Goal: Transaction & Acquisition: Purchase product/service

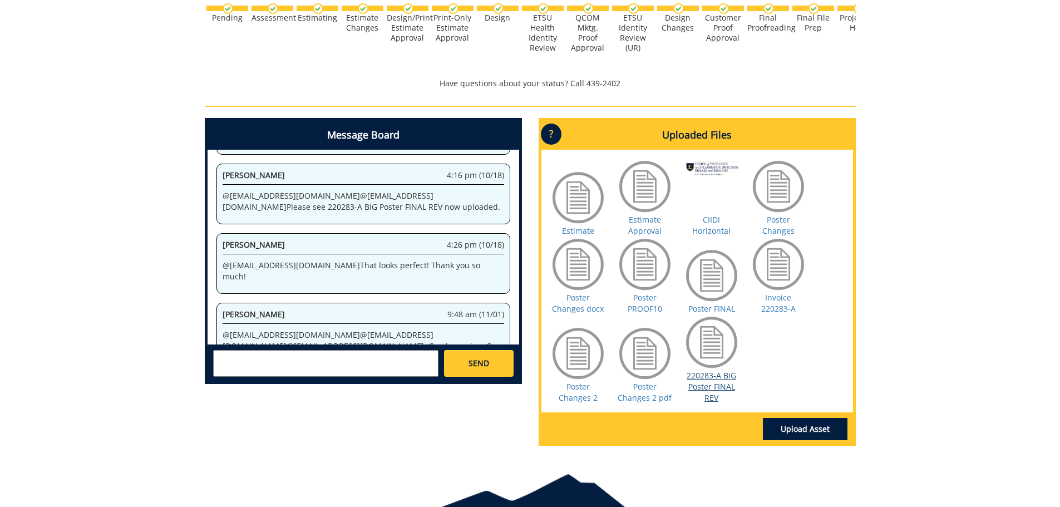
scroll to position [413, 0]
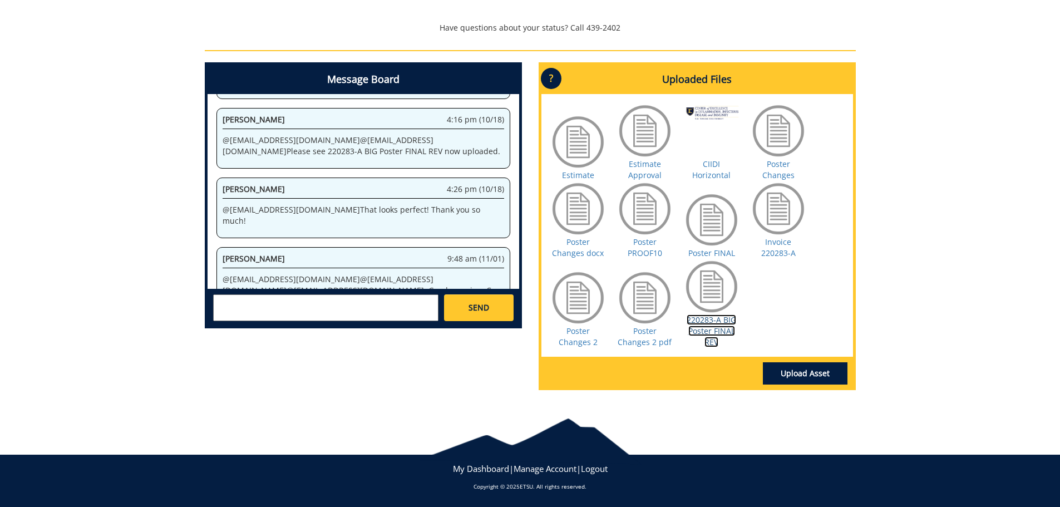
click at [708, 332] on link "220283-A BIG Poster FINAL REV" at bounding box center [712, 330] width 50 height 33
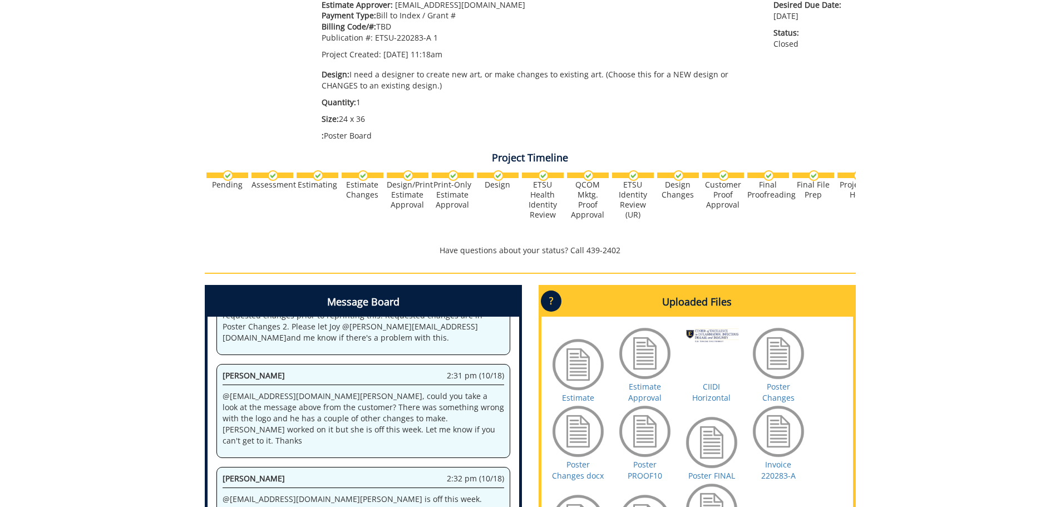
scroll to position [0, 0]
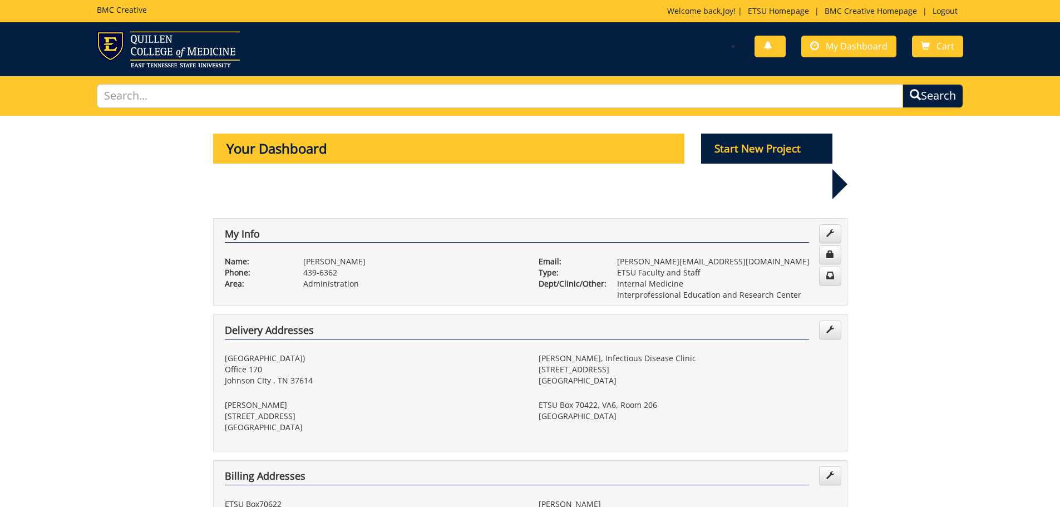
select select "100"
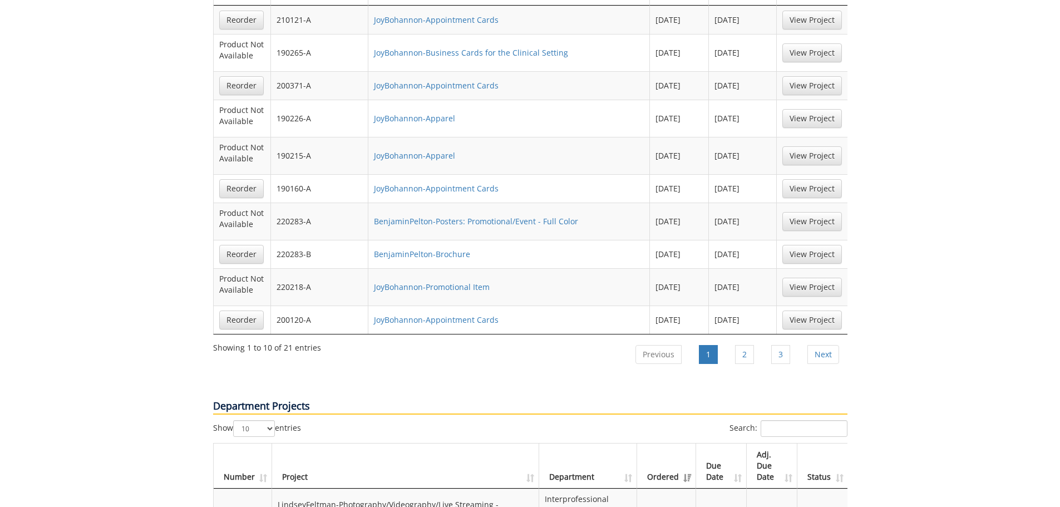
scroll to position [890, 0]
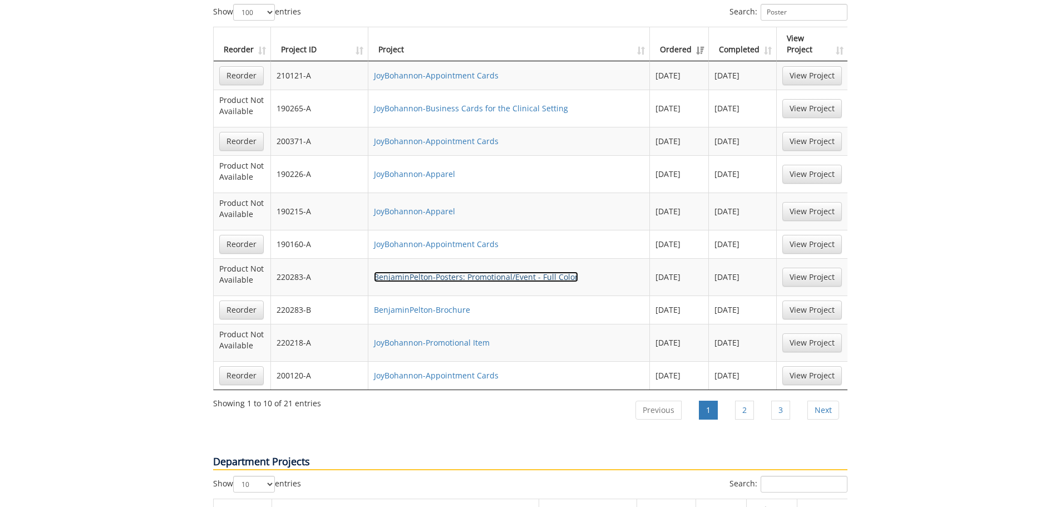
click at [480, 272] on link "BenjaminPelton-Posters: Promotional/Event - Full Color" at bounding box center [476, 277] width 204 height 11
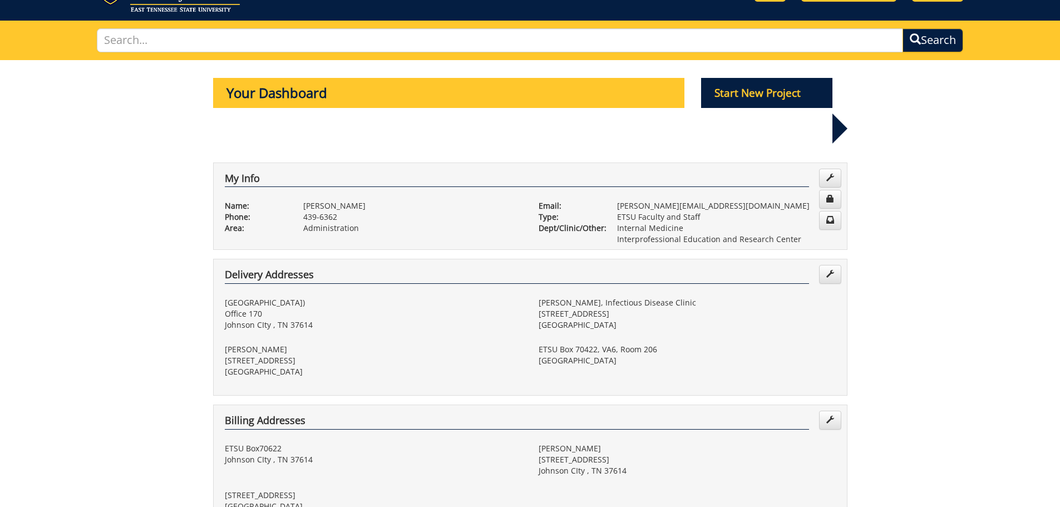
scroll to position [0, 0]
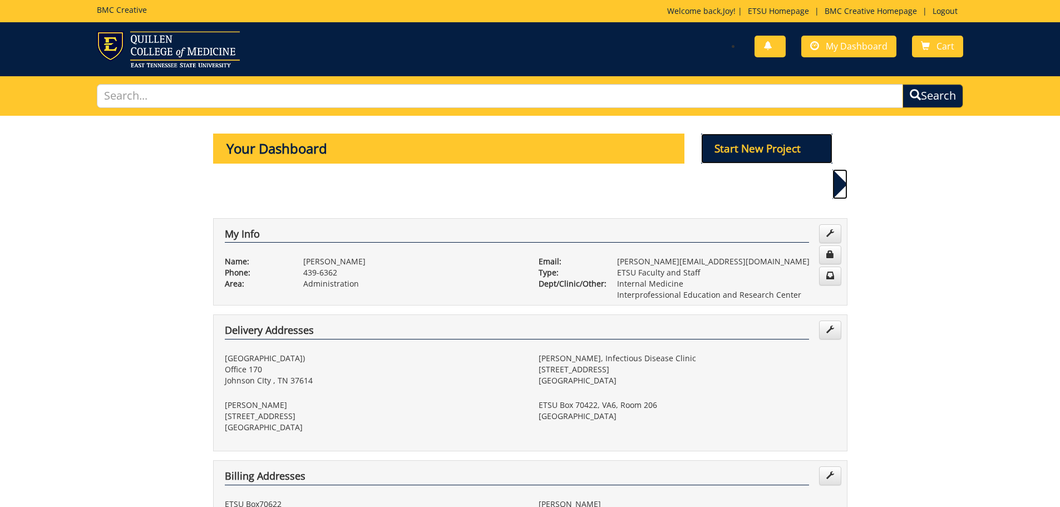
click at [778, 153] on p "Start New Project" at bounding box center [766, 149] width 131 height 30
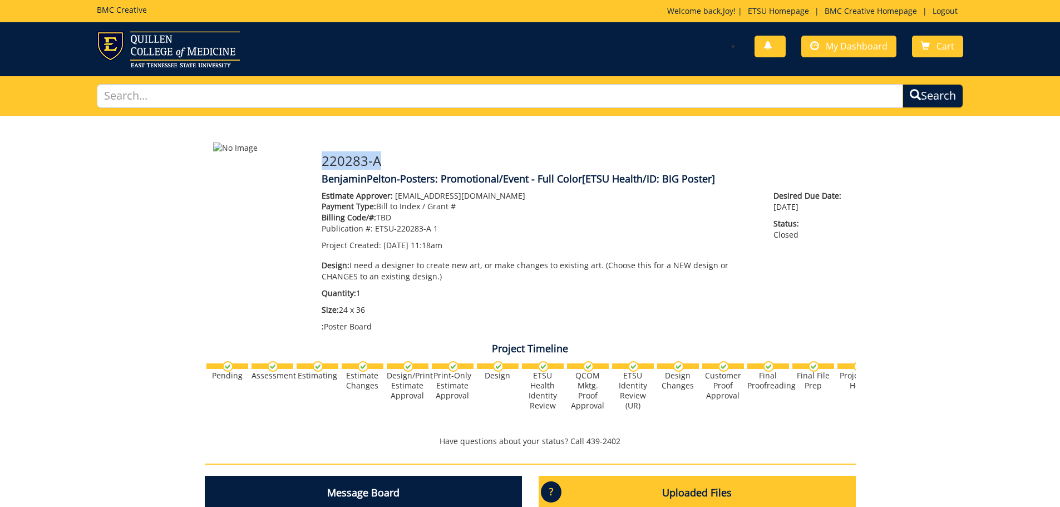
drag, startPoint x: 322, startPoint y: 160, endPoint x: 393, endPoint y: 164, distance: 71.4
click at [393, 164] on h3 "220283-A" at bounding box center [585, 161] width 526 height 14
copy h3 "220283-A"
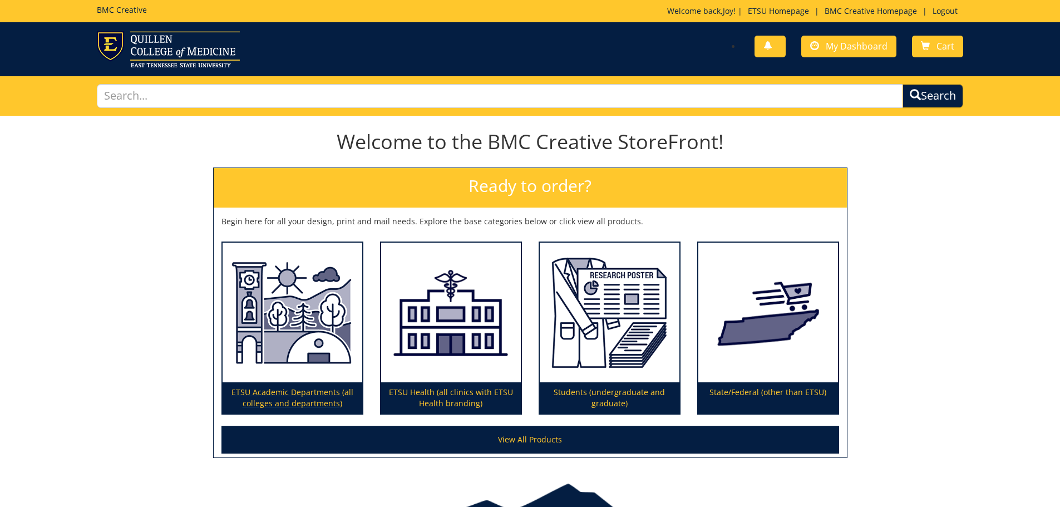
scroll to position [65, 0]
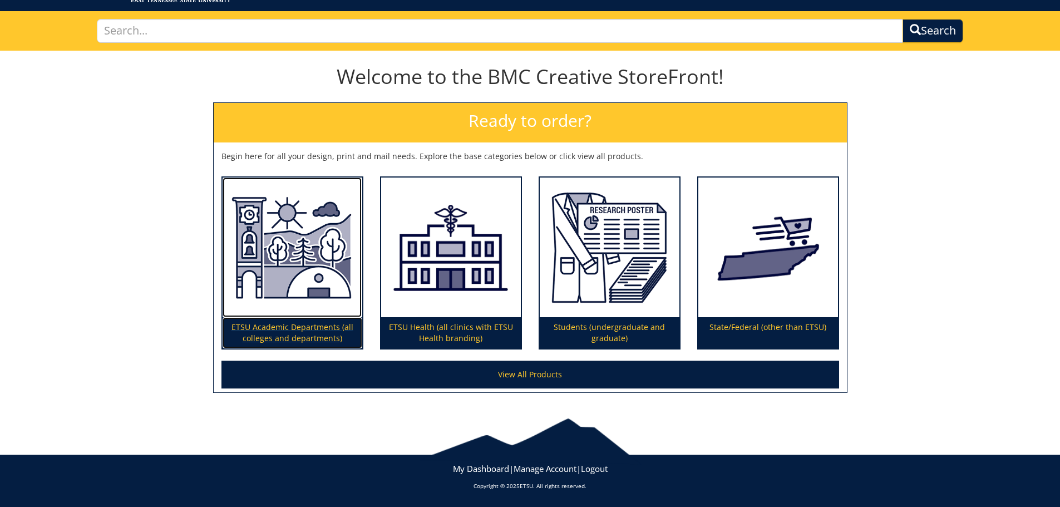
click at [309, 312] on img at bounding box center [293, 247] width 140 height 140
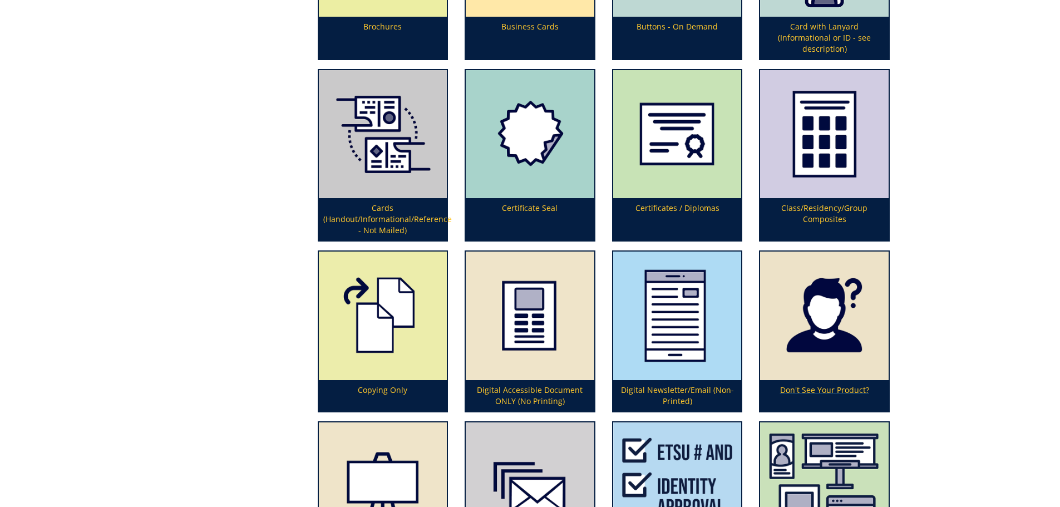
scroll to position [888, 0]
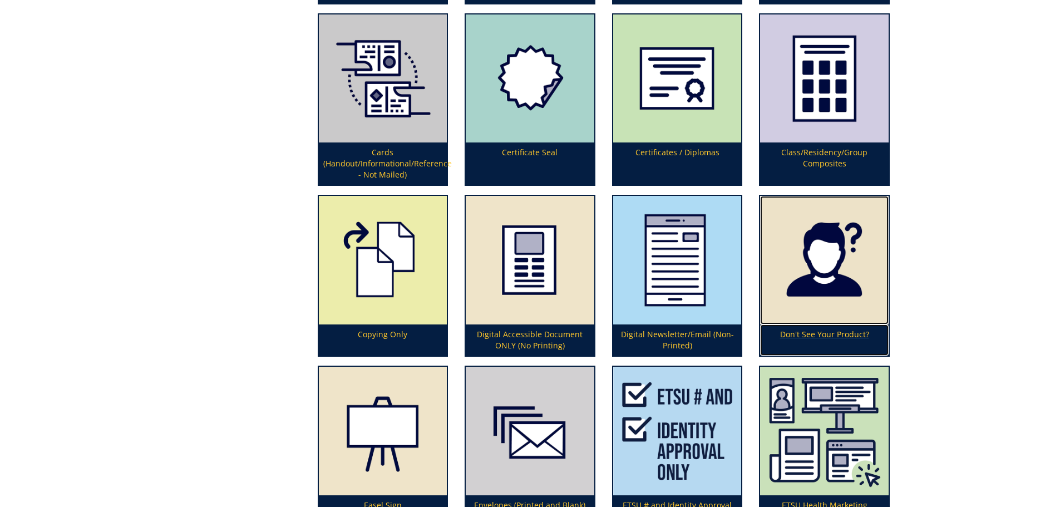
click at [828, 333] on p "Don't See Your Product?" at bounding box center [824, 339] width 129 height 31
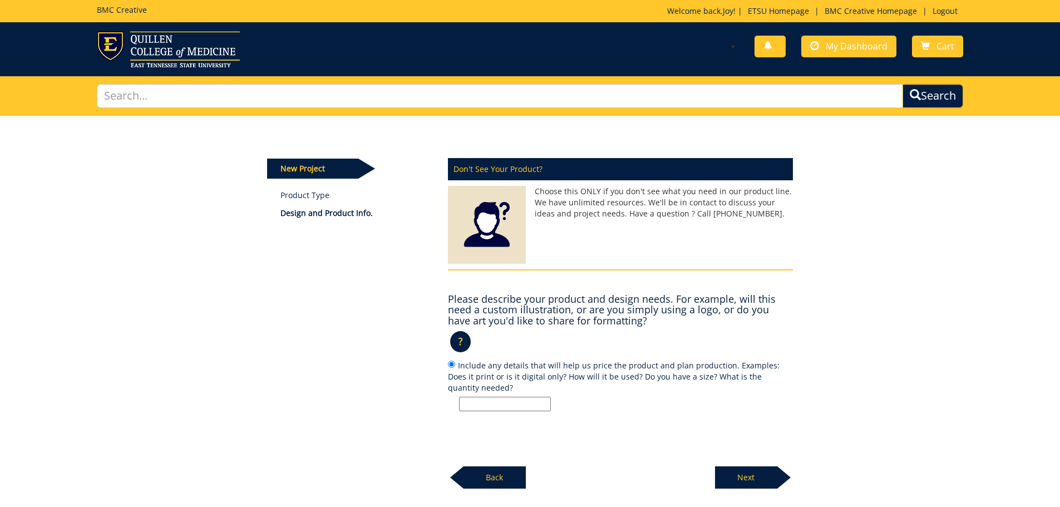
click at [507, 403] on input "Include any details that will help us price the product and plan production. Ex…" at bounding box center [505, 404] width 92 height 14
paste input "220283-A"
type input "I need to reorder a sign from several years ago. The project number was 220283-…"
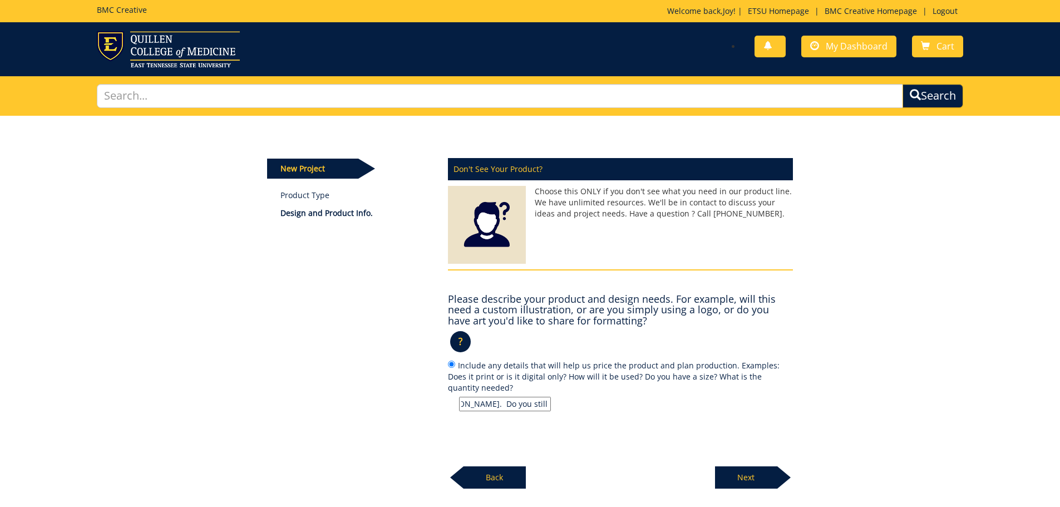
scroll to position [0, 0]
click at [764, 480] on p "Next" at bounding box center [746, 477] width 62 height 22
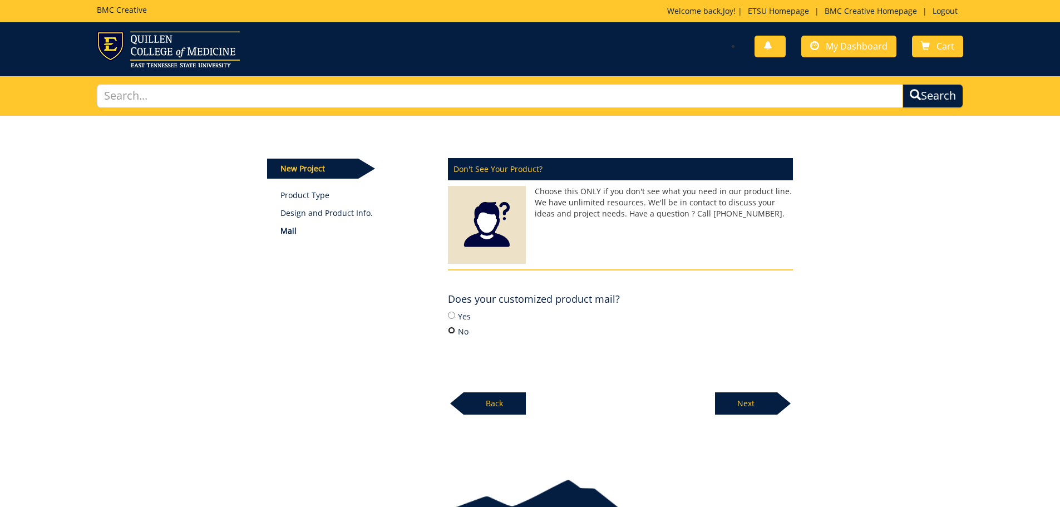
click at [450, 329] on input "No" at bounding box center [451, 330] width 7 height 7
radio input "true"
click at [759, 402] on p "Next" at bounding box center [746, 403] width 62 height 22
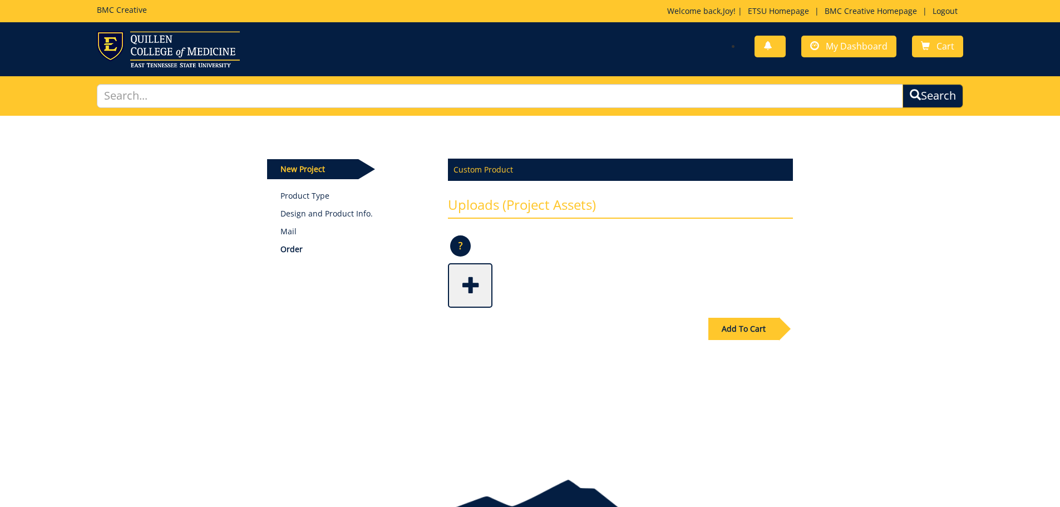
click at [479, 293] on span at bounding box center [471, 284] width 45 height 39
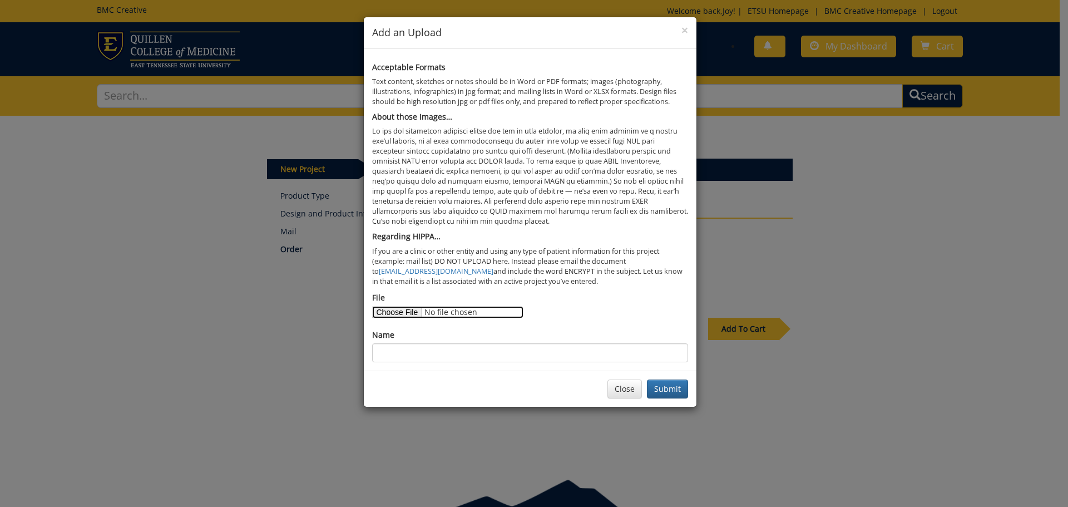
click at [395, 317] on input "File" at bounding box center [447, 312] width 151 height 12
type input "C:\fakepath\220283-a big poster final rev-634f09843d73e3.37878965 (1).pdf"
click at [412, 352] on input "Name" at bounding box center [530, 352] width 316 height 19
type input "BIG Initiative Poster"
click at [665, 391] on button "Submit" at bounding box center [667, 388] width 41 height 19
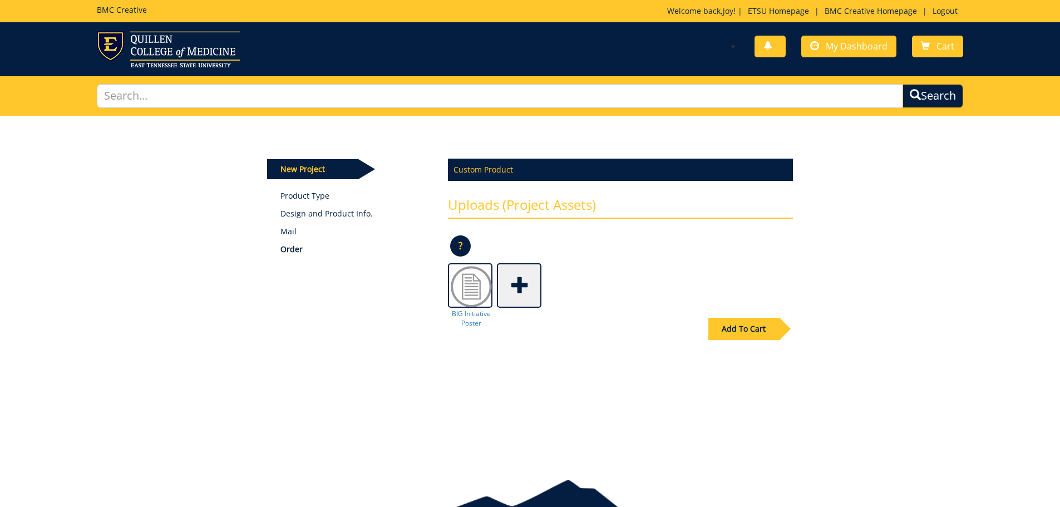
click at [756, 331] on div "Add To Cart" at bounding box center [743, 329] width 71 height 22
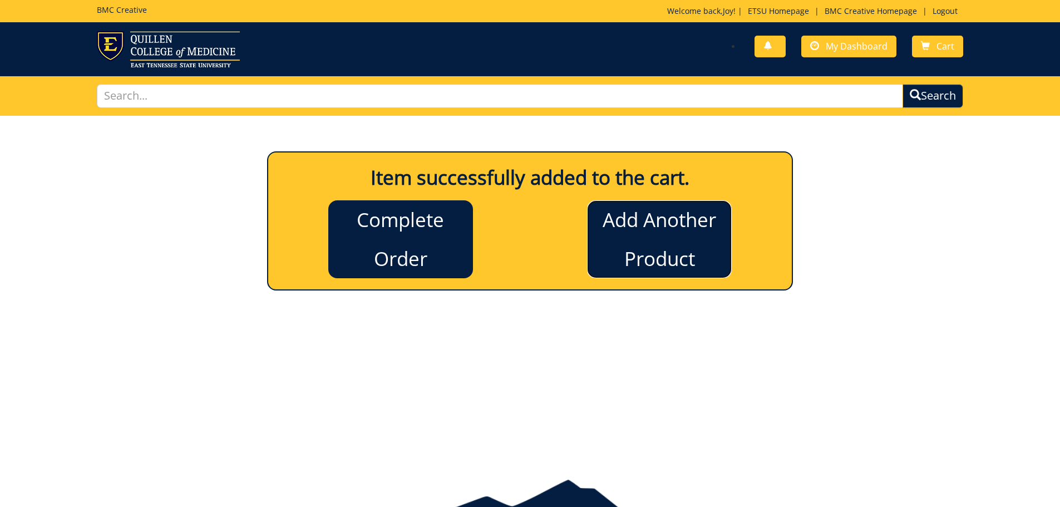
click at [663, 243] on link "Add Another Product" at bounding box center [659, 239] width 145 height 78
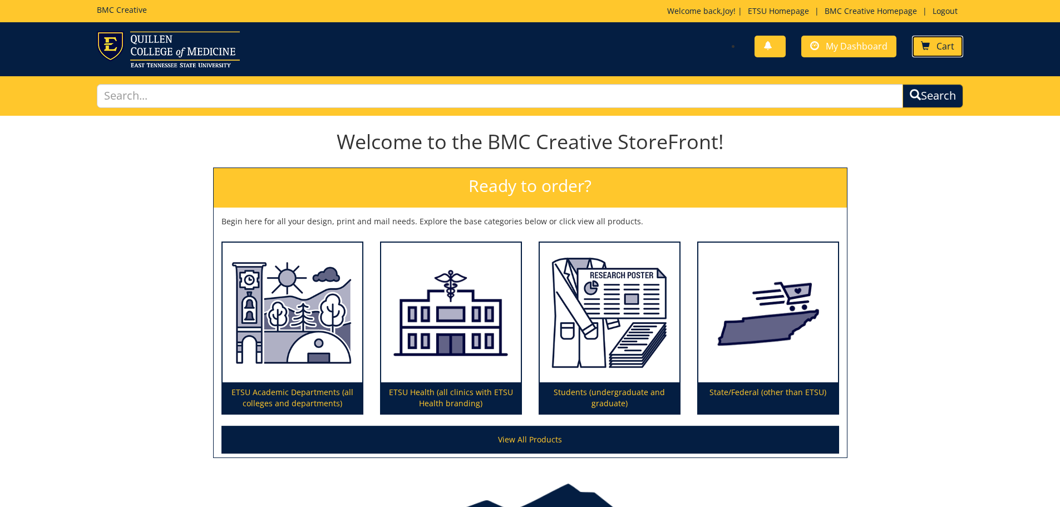
click at [951, 43] on span "Cart" at bounding box center [945, 46] width 18 height 12
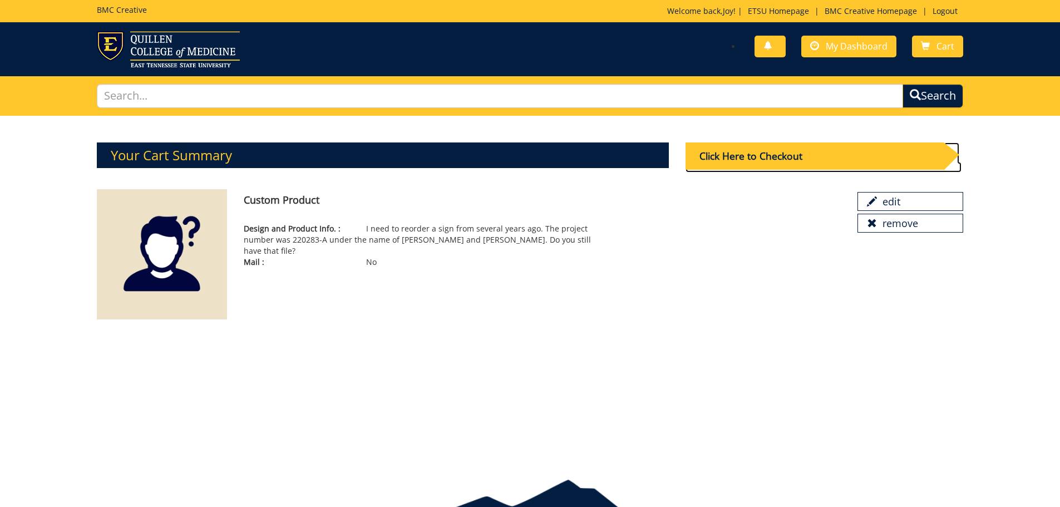
click at [825, 158] on div "Click Here to Checkout" at bounding box center [814, 155] width 258 height 27
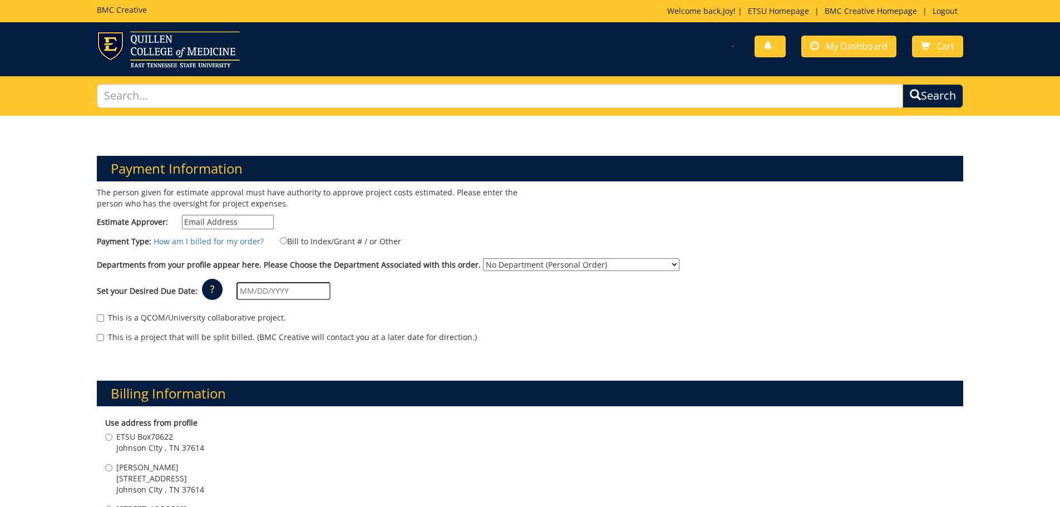
click at [246, 222] on input "Estimate Approver:" at bounding box center [228, 222] width 92 height 14
type input "[EMAIL_ADDRESS][DOMAIN_NAME]"
type input "[STREET_ADDRESS]"
type input "[GEOGRAPHIC_DATA]"
type input "37601"
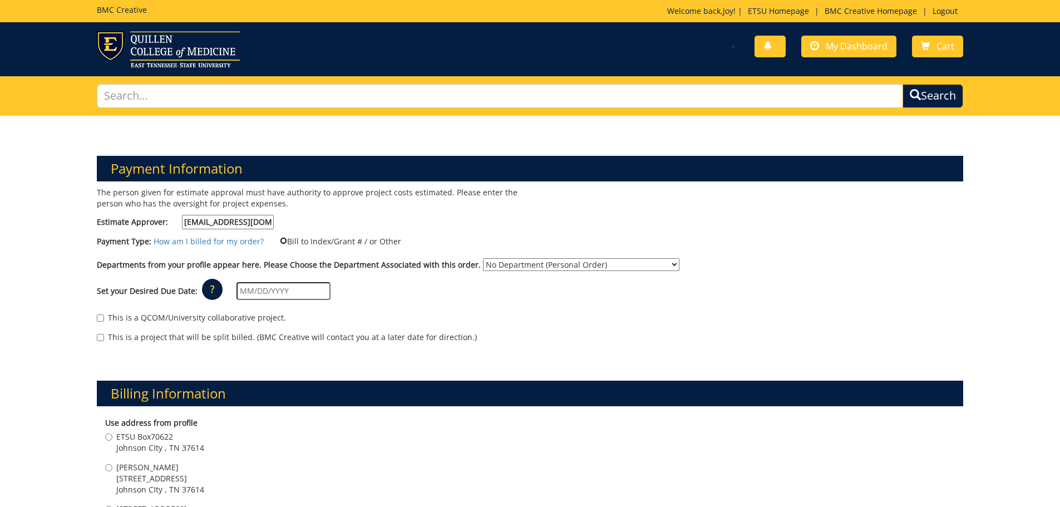
click at [280, 239] on input "Bill to Index/Grant # / or Other" at bounding box center [283, 240] width 7 height 7
radio input "true"
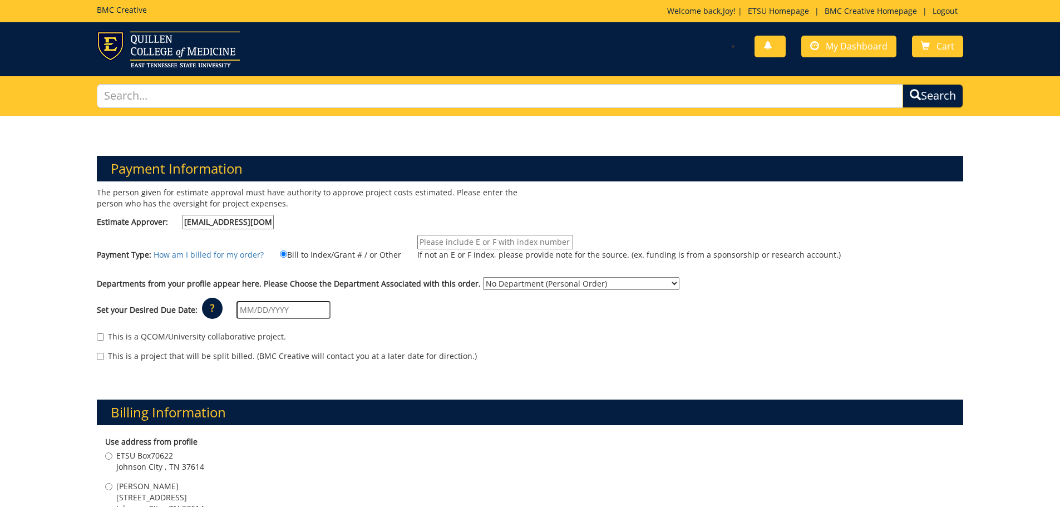
click at [649, 287] on select "No Department (Personal Order) Internal Medicine Interprofessional Education an…" at bounding box center [581, 283] width 196 height 13
select select "247"
click at [483, 277] on select "No Department (Personal Order) Internal Medicine Interprofessional Education an…" at bounding box center [581, 283] width 196 height 13
click at [278, 313] on input "text" at bounding box center [283, 310] width 94 height 18
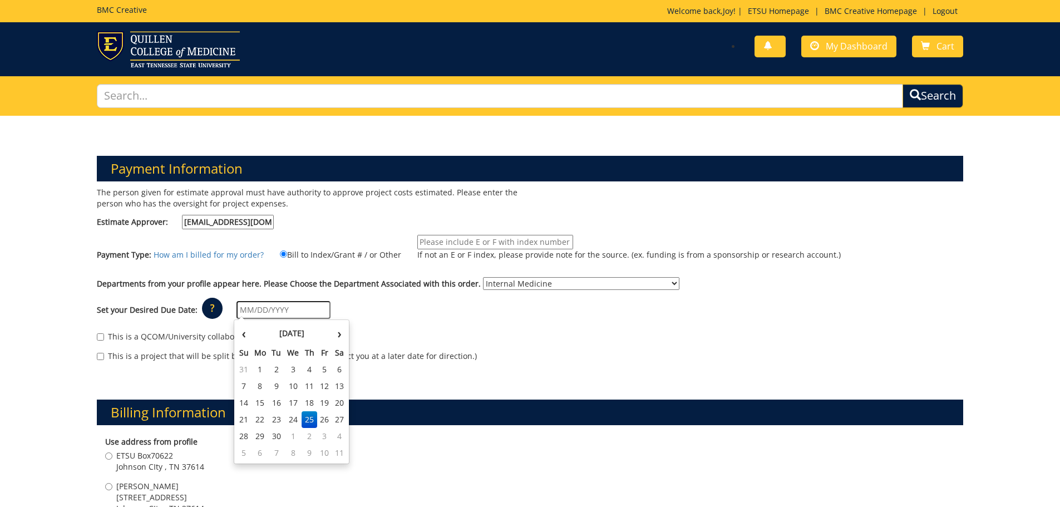
type input "ASAP"
click at [540, 339] on div "This is a QCOM/University collaborative project." at bounding box center [530, 339] width 867 height 17
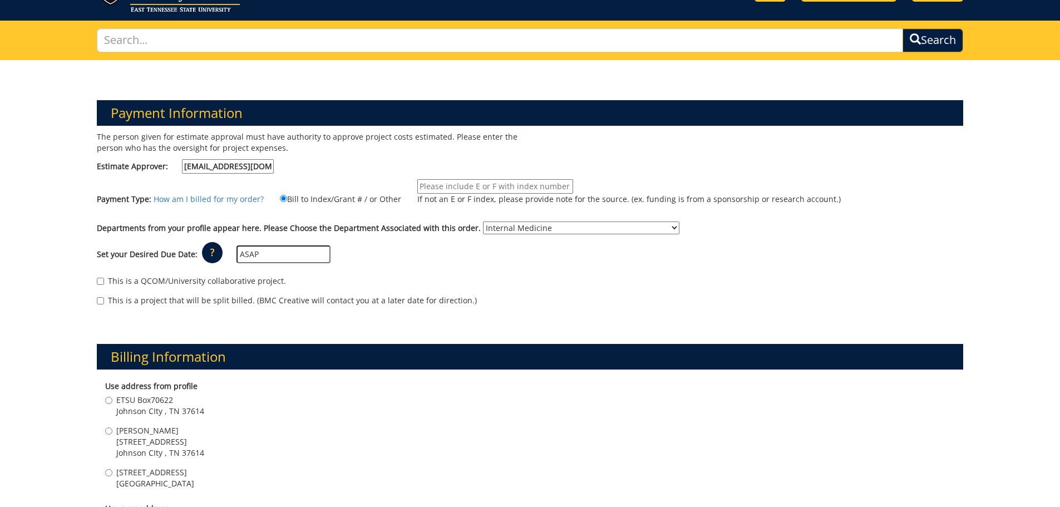
scroll to position [111, 0]
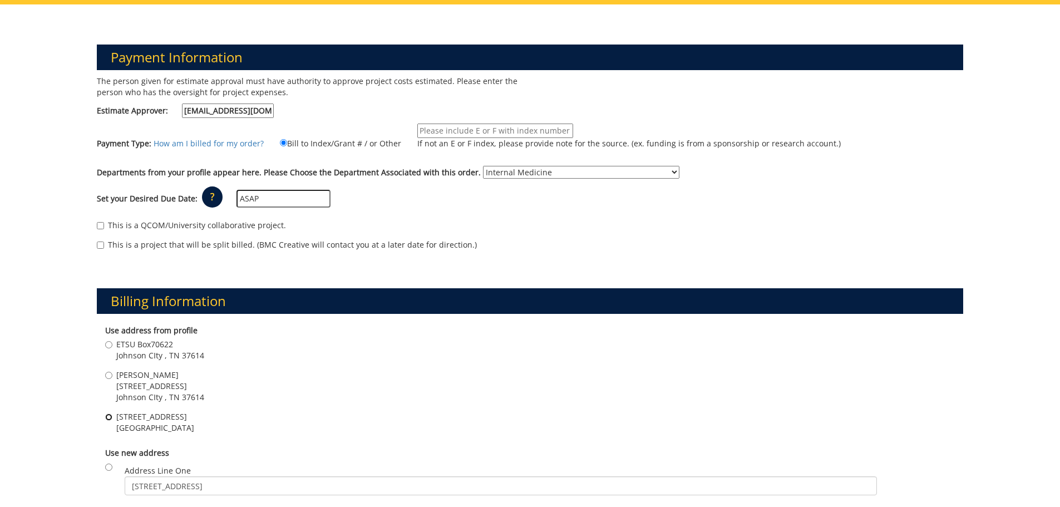
click at [110, 416] on input "Box 70422 VA Bldg 6, Office 206 Johnson City , TN 37614" at bounding box center [108, 416] width 7 height 7
radio input "true"
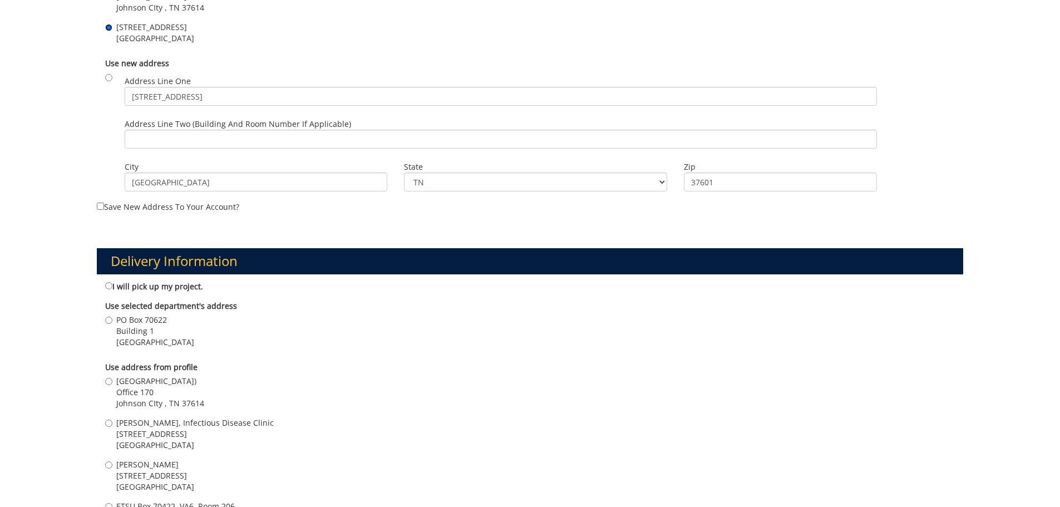
scroll to position [556, 0]
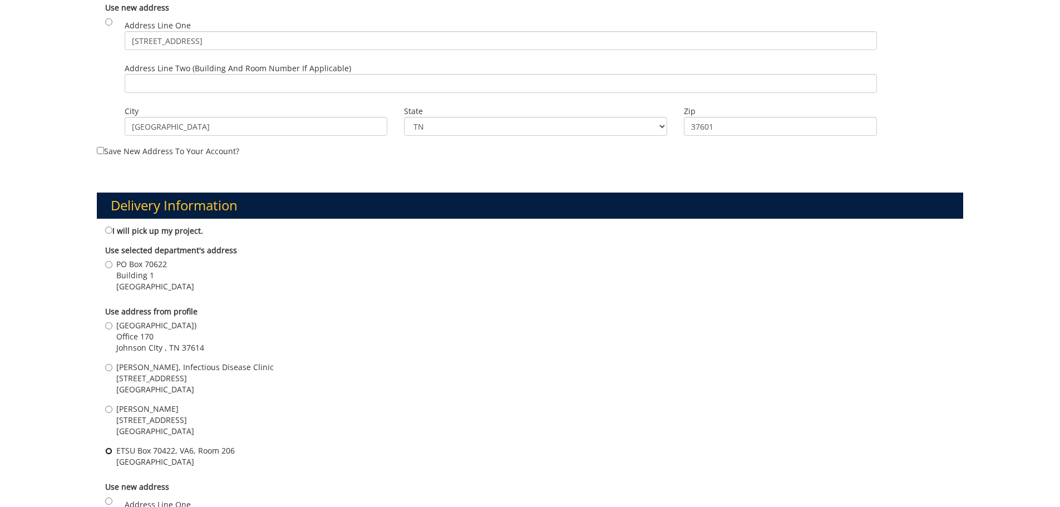
click at [107, 450] on input "ETSU Box 70422, VA6, Room 206 Johnson City , TN 37614" at bounding box center [108, 450] width 7 height 7
radio input "true"
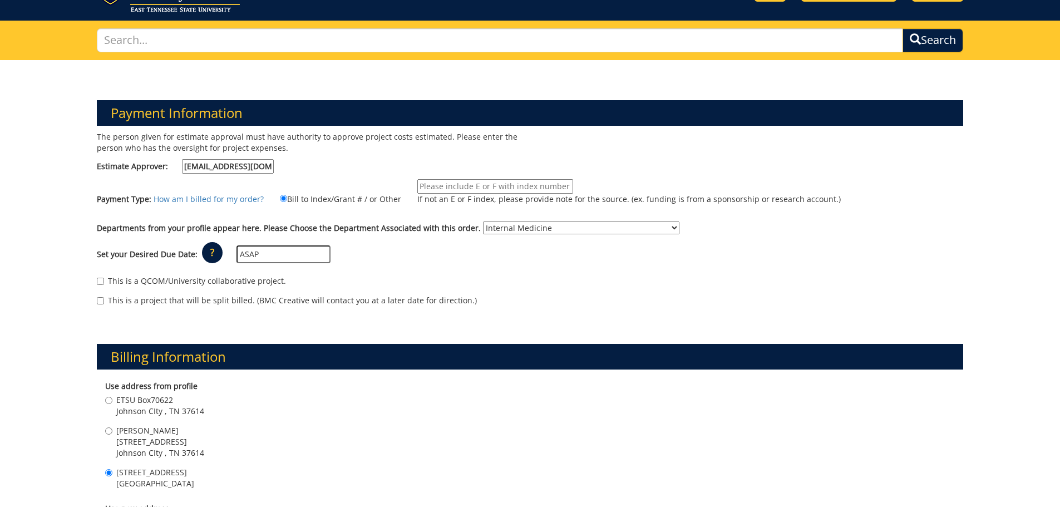
scroll to position [0, 0]
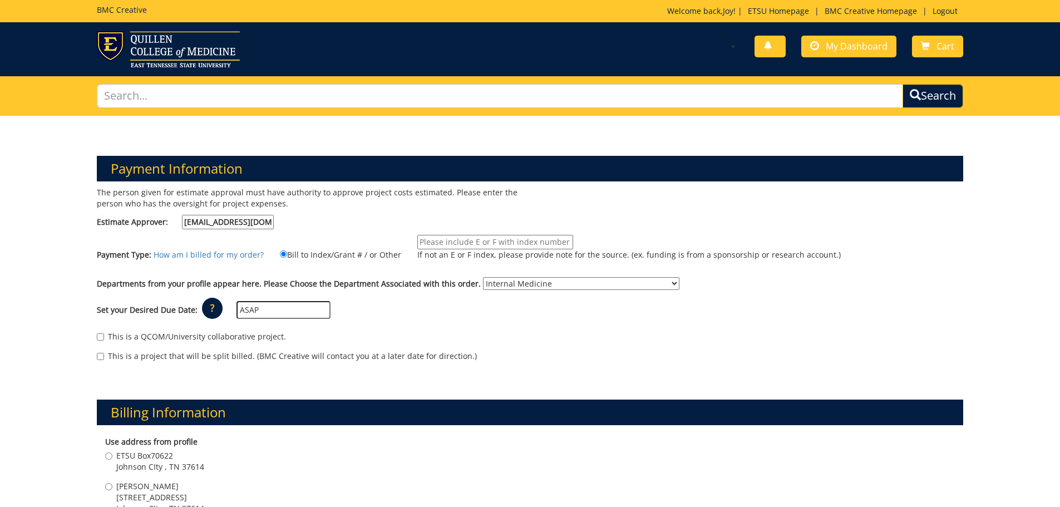
click at [519, 238] on input "If not an E or F index, please provide note for the source. (ex. funding is fro…" at bounding box center [495, 242] width 156 height 14
type input "(Former E31516) 20-62900-100000-100-{INSERT ACCOUNT}-250-999-999-999 (Pls use t…"
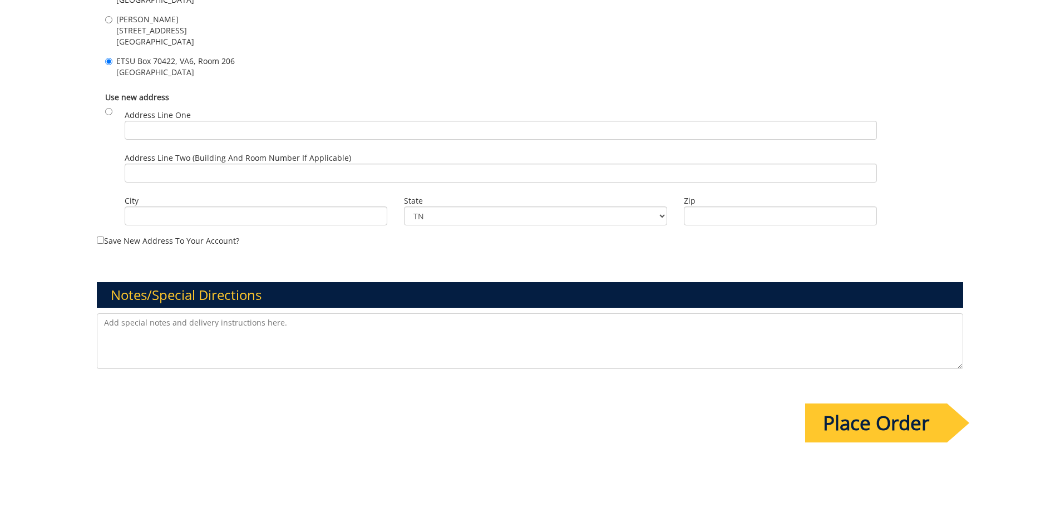
scroll to position [1001, 0]
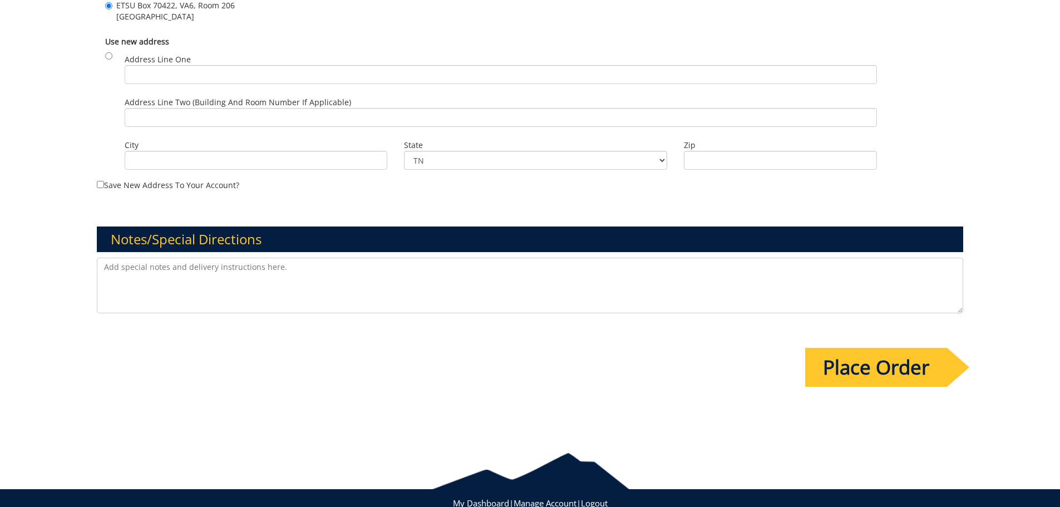
click at [887, 379] on input "Place Order" at bounding box center [876, 367] width 142 height 39
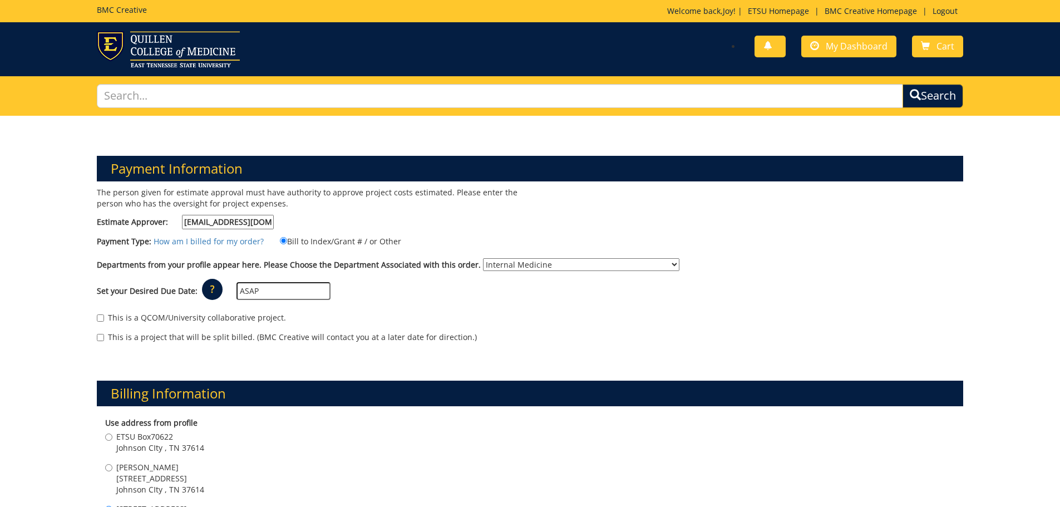
select select "247"
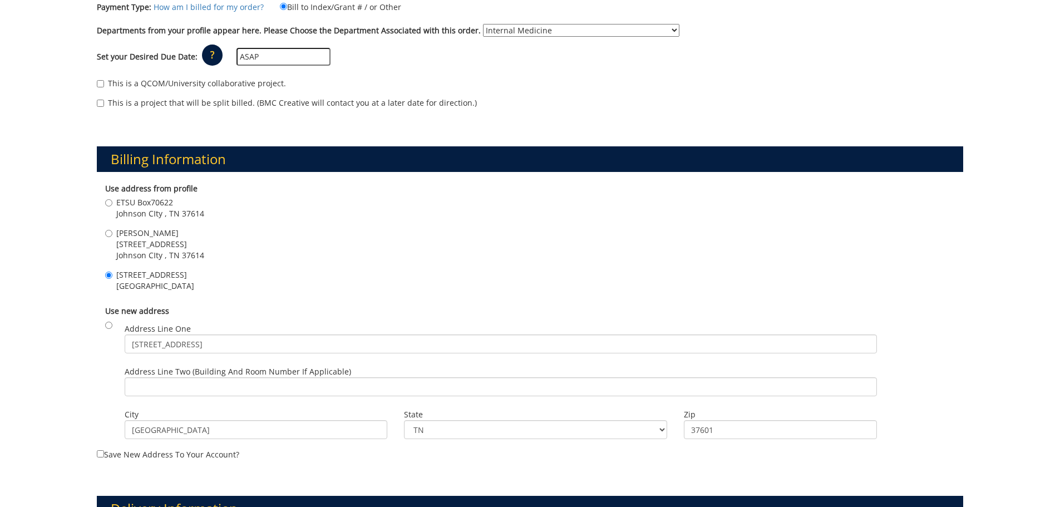
scroll to position [67, 0]
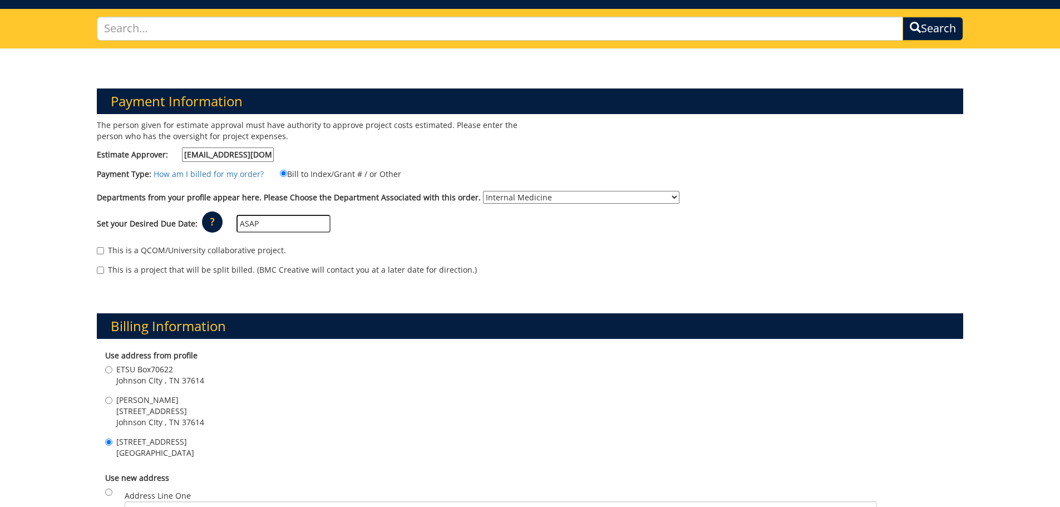
click at [300, 174] on label "Bill to Index/Grant # / or Other" at bounding box center [333, 173] width 135 height 12
click at [287, 174] on input "Bill to Index/Grant # / or Other" at bounding box center [283, 173] width 7 height 7
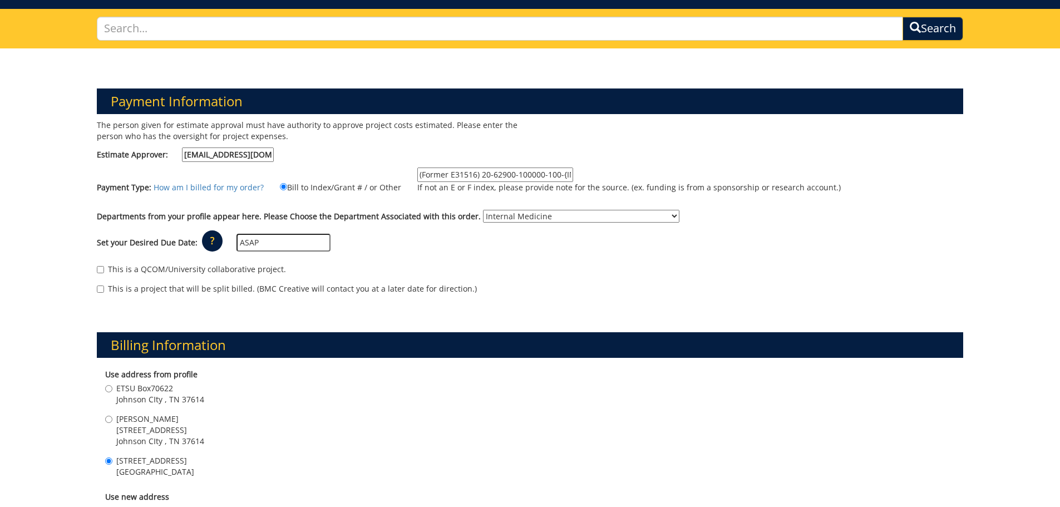
click at [489, 173] on input "(Former E31516) 20-62900-100000-100-{INSERT ACCOUNT}-250-999-999-999 (Pls use t…" at bounding box center [495, 174] width 156 height 14
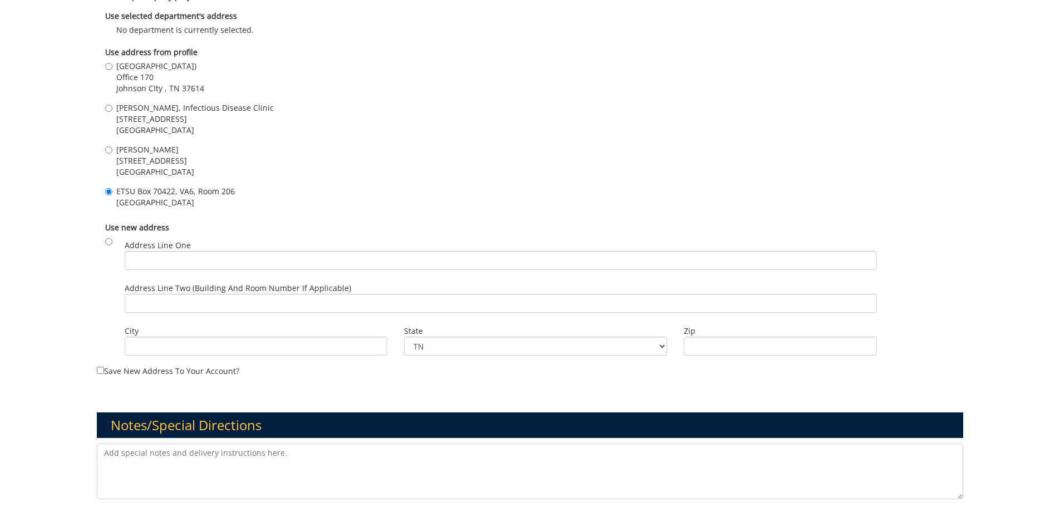
scroll to position [1011, 0]
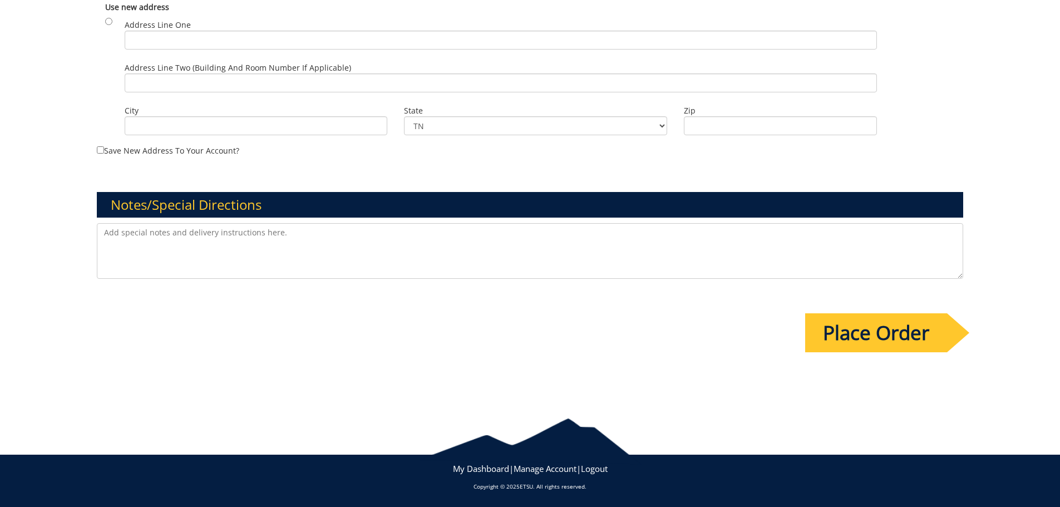
click at [866, 341] on input "Place Order" at bounding box center [876, 332] width 142 height 39
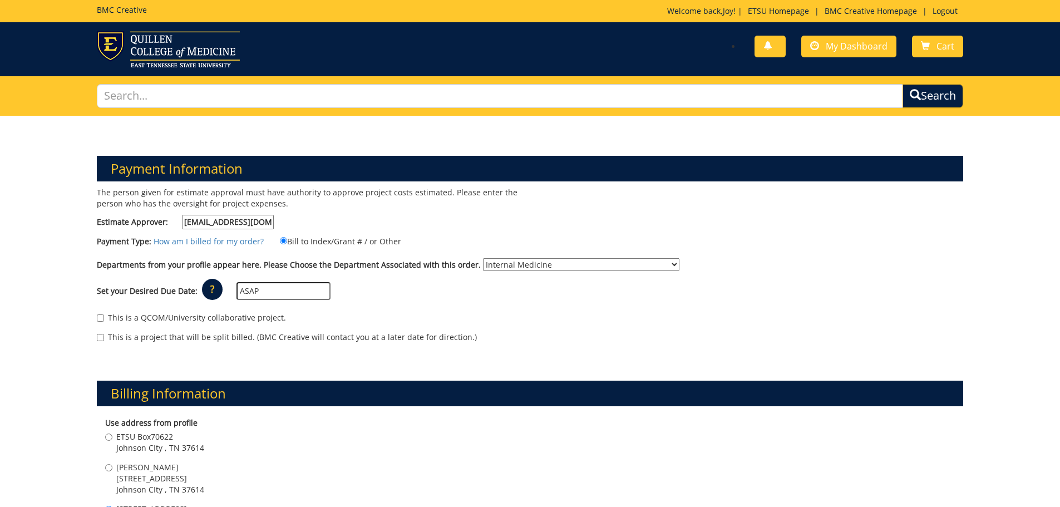
select select "247"
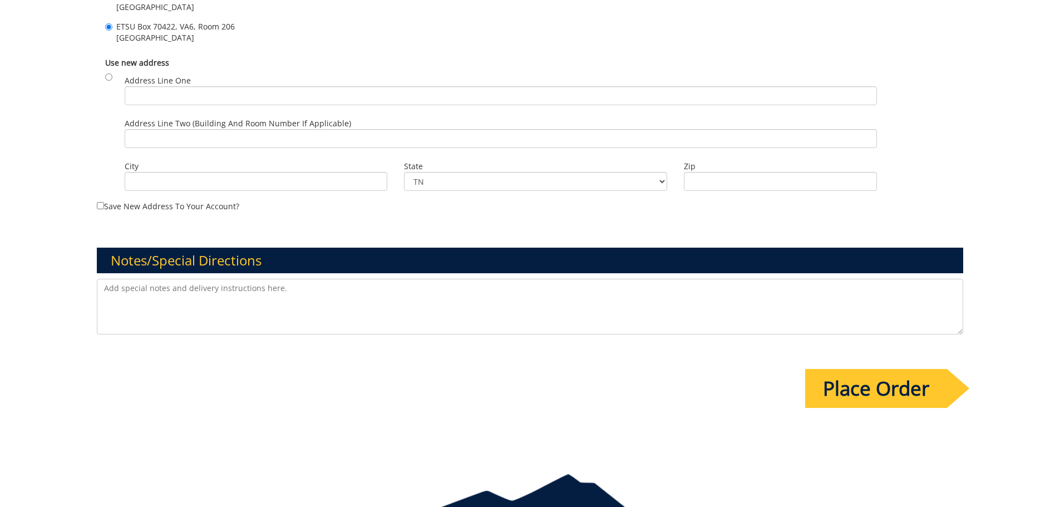
scroll to position [881, 0]
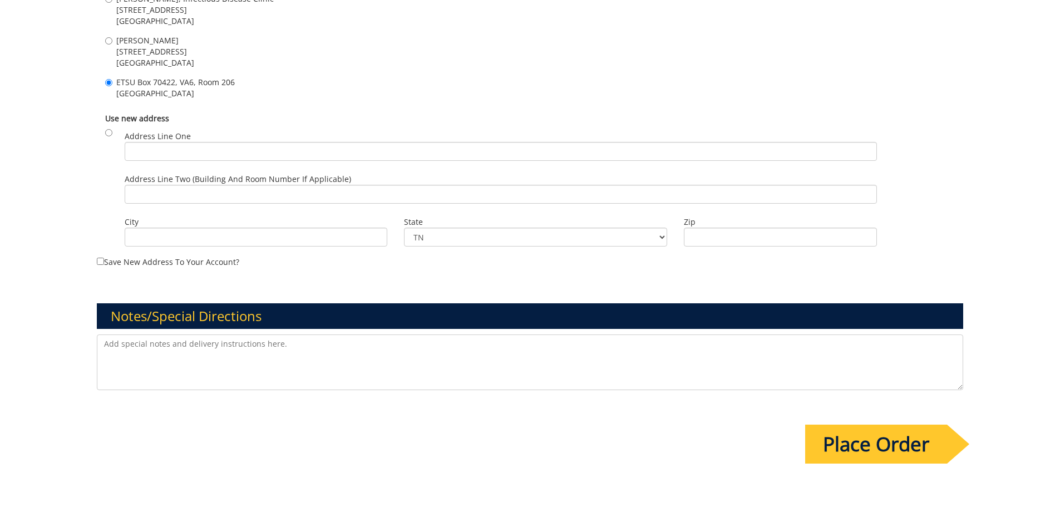
click at [427, 361] on textarea at bounding box center [530, 362] width 867 height 56
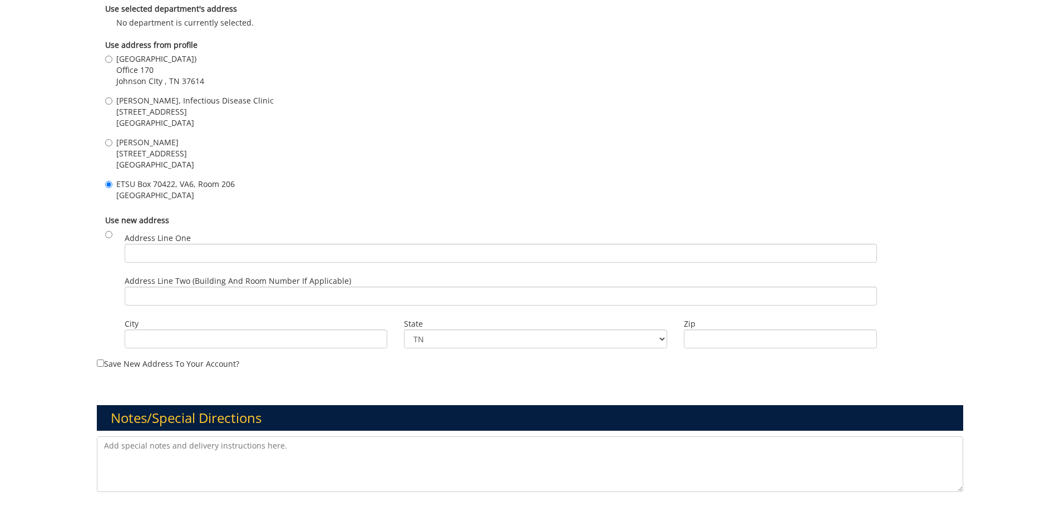
scroll to position [992, 0]
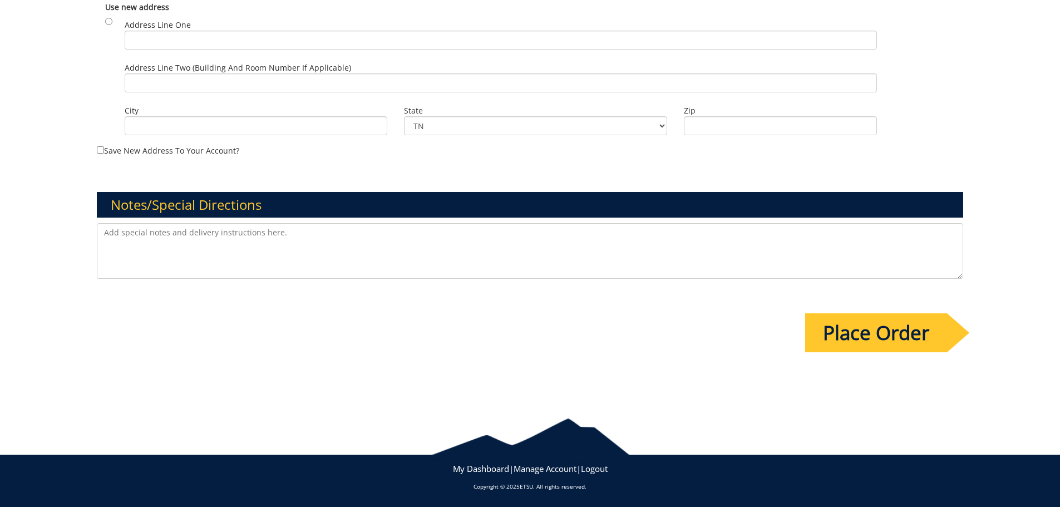
click at [876, 338] on input "Place Order" at bounding box center [876, 332] width 142 height 39
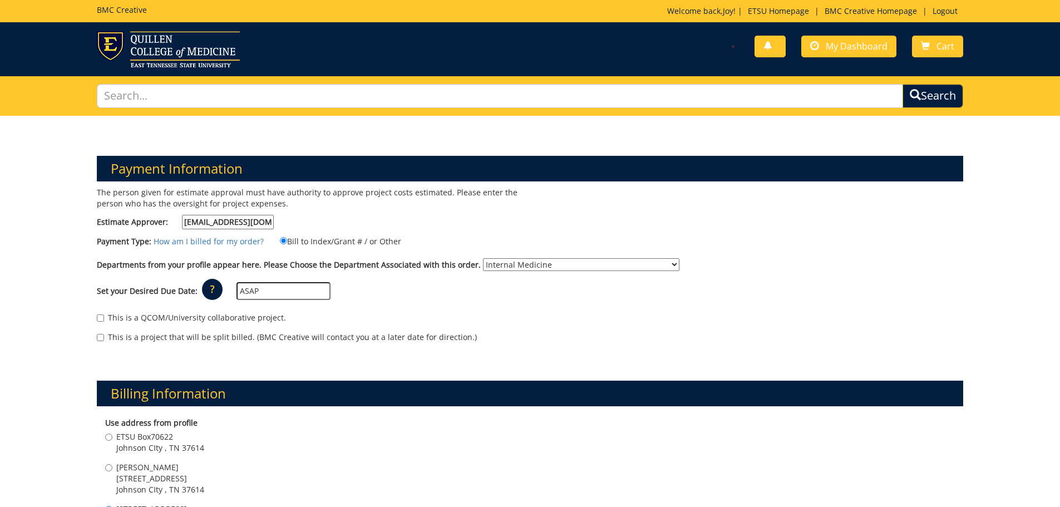
select select "247"
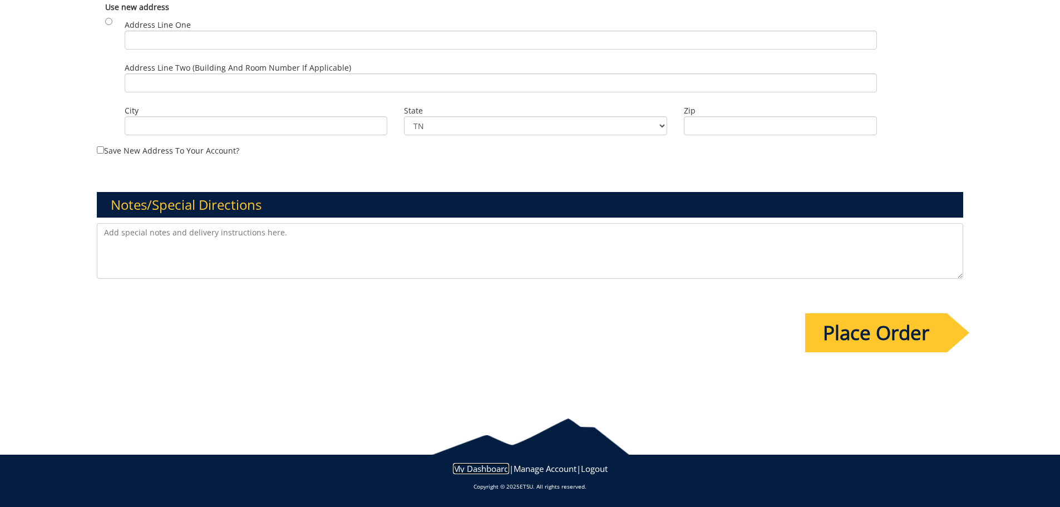
click at [477, 469] on link "My Dashboard" at bounding box center [481, 468] width 56 height 11
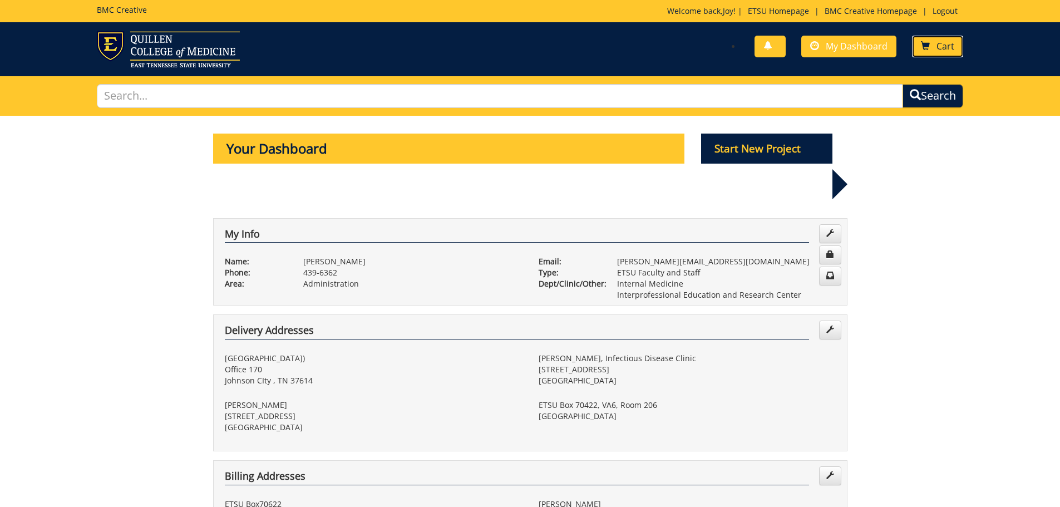
click at [950, 53] on link "Cart" at bounding box center [937, 47] width 51 height 22
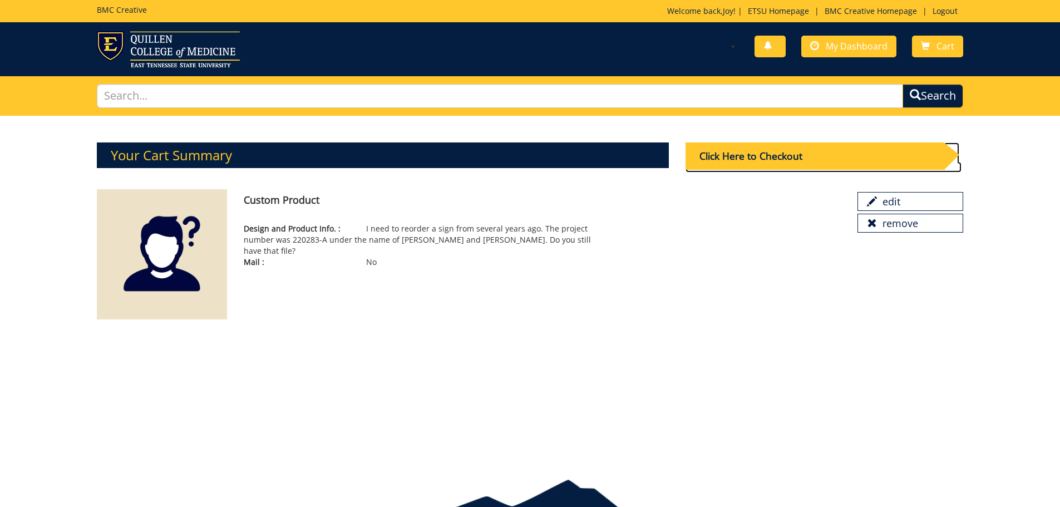
click at [791, 159] on div "Click Here to Checkout" at bounding box center [814, 155] width 258 height 27
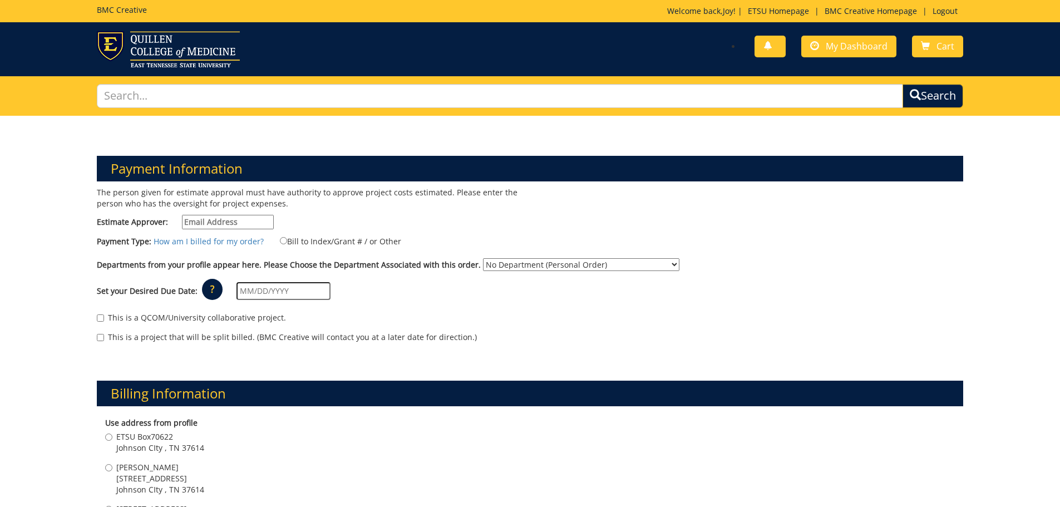
click at [219, 226] on input "Estimate Approver:" at bounding box center [228, 222] width 92 height 14
type input "[EMAIL_ADDRESS][DOMAIN_NAME]"
type input "[STREET_ADDRESS]"
type input "[GEOGRAPHIC_DATA]"
type input "37601"
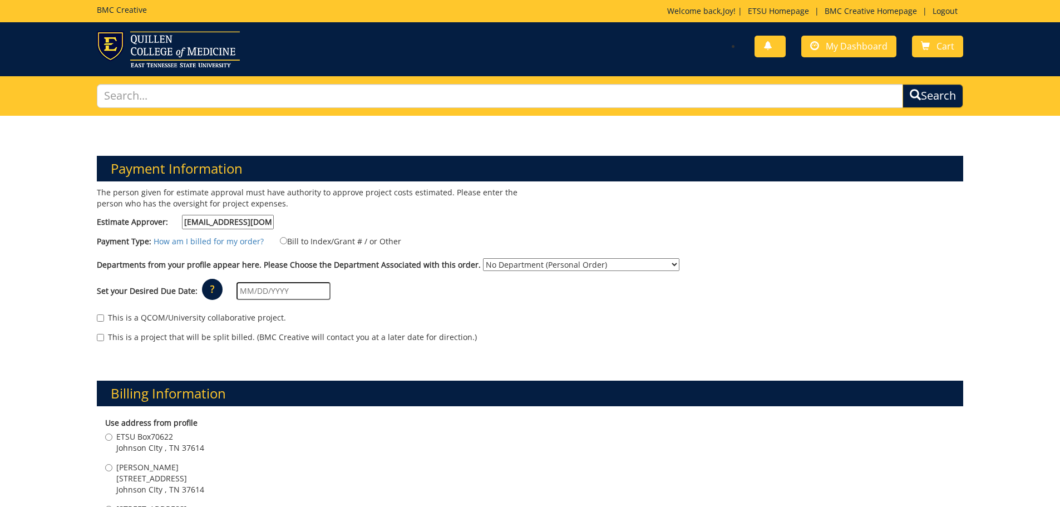
click at [343, 239] on label "Bill to Index/Grant # / or Other" at bounding box center [333, 241] width 135 height 12
click at [287, 239] on input "Bill to Index/Grant # / or Other" at bounding box center [283, 240] width 7 height 7
radio input "true"
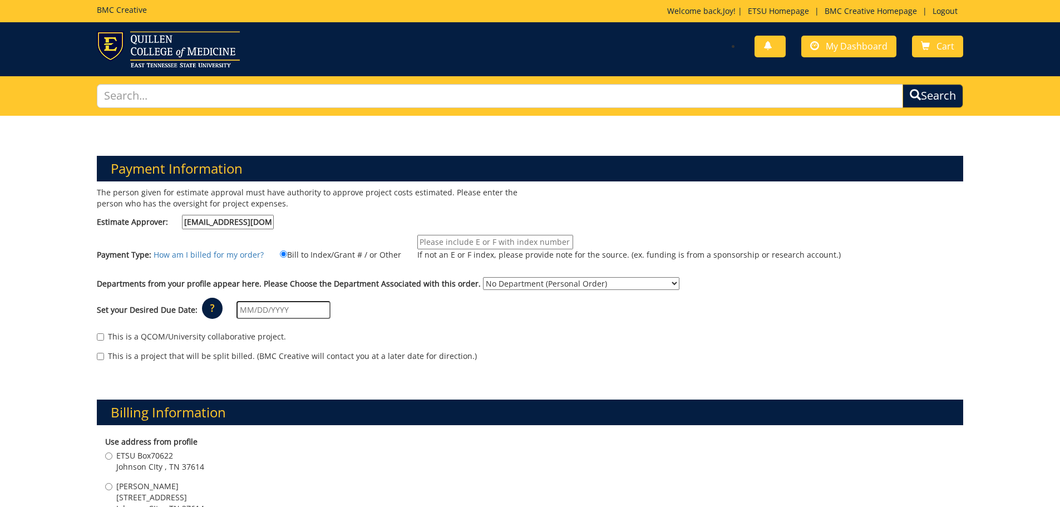
click at [462, 240] on input "If not an E or F index, please provide note for the source. (ex. funding is fro…" at bounding box center [495, 242] width 156 height 14
type input "(Former E31516) 20-62900-100000-100-{INSERT ACCOUNT}-250-999-999-999 (Pls use t…"
click at [529, 282] on select "No Department (Personal Order) Internal Medicine Interprofessional Education an…" at bounding box center [581, 283] width 196 height 13
select select "247"
click at [483, 277] on select "No Department (Personal Order) Internal Medicine Interprofessional Education an…" at bounding box center [581, 283] width 196 height 13
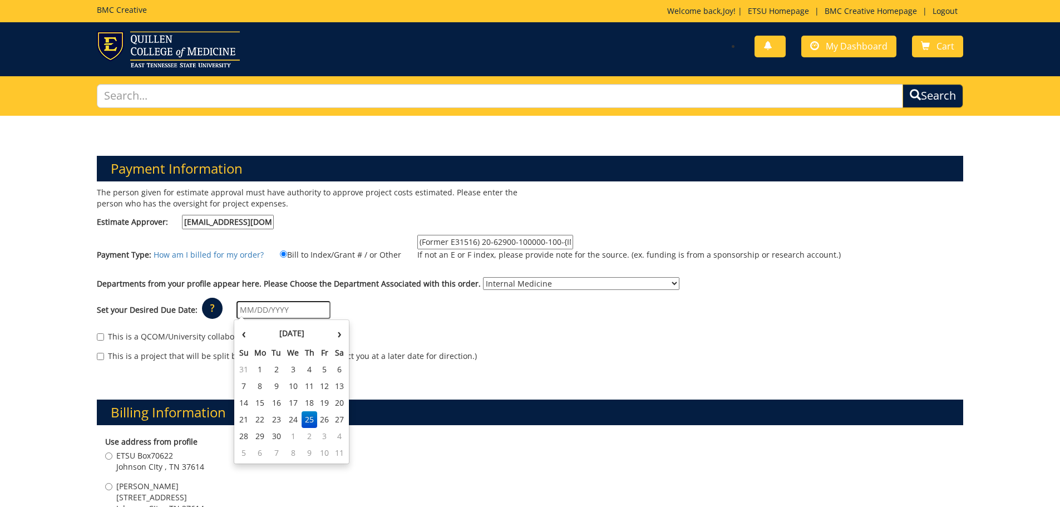
click at [264, 311] on input "text" at bounding box center [283, 310] width 94 height 18
click at [466, 353] on div "This is a project that will be split billed. (BMC Creative will contact you at …" at bounding box center [530, 359] width 867 height 17
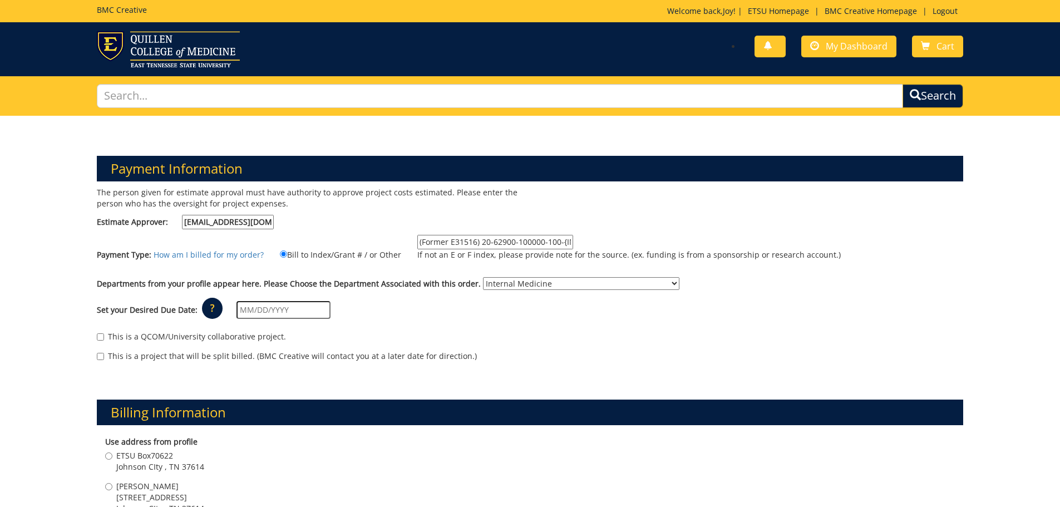
click at [305, 311] on input "text" at bounding box center [283, 310] width 94 height 18
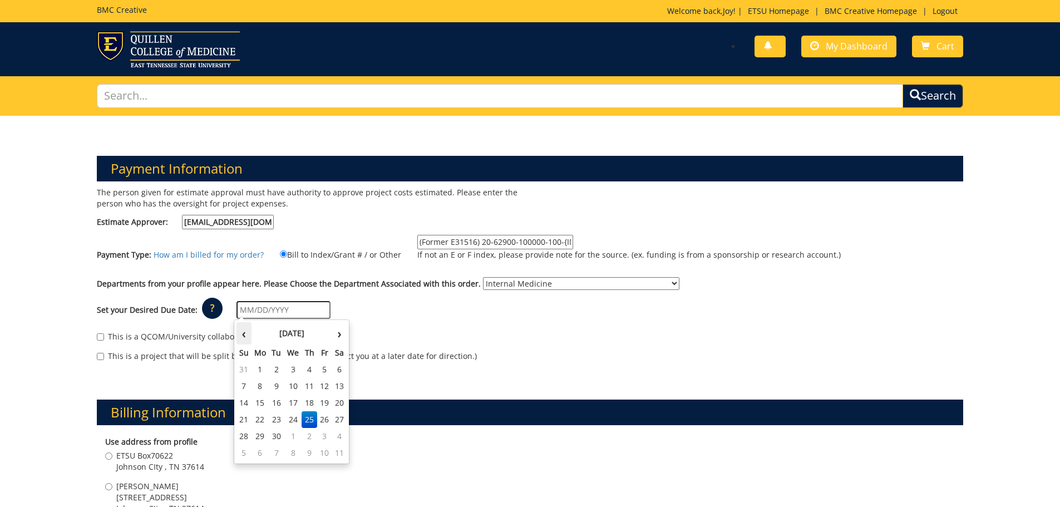
click at [245, 335] on th "‹" at bounding box center [243, 333] width 15 height 22
click at [339, 334] on th "›" at bounding box center [339, 333] width 14 height 22
click at [290, 417] on td "22" at bounding box center [293, 419] width 18 height 17
type input "[DATE]"
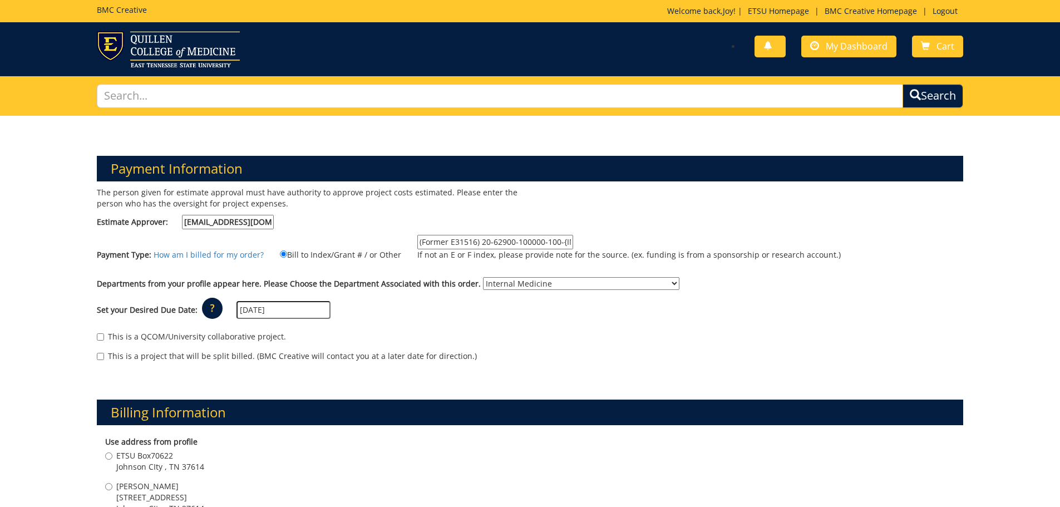
scroll to position [223, 0]
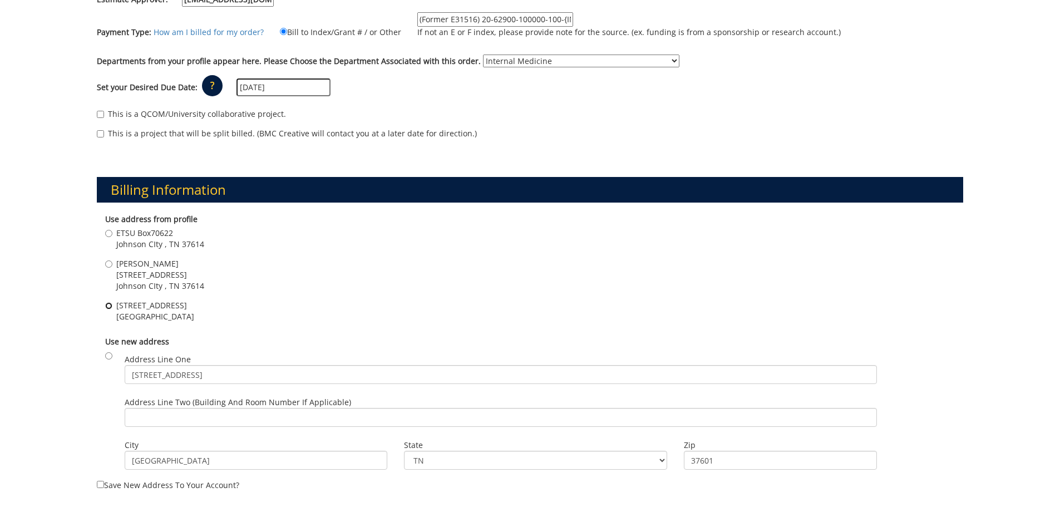
click at [107, 308] on input "[STREET_ADDRESS]" at bounding box center [108, 305] width 7 height 7
radio input "true"
click at [223, 376] on input "[STREET_ADDRESS]" at bounding box center [501, 374] width 752 height 19
click at [221, 375] on input "[STREET_ADDRESS]" at bounding box center [501, 374] width 752 height 19
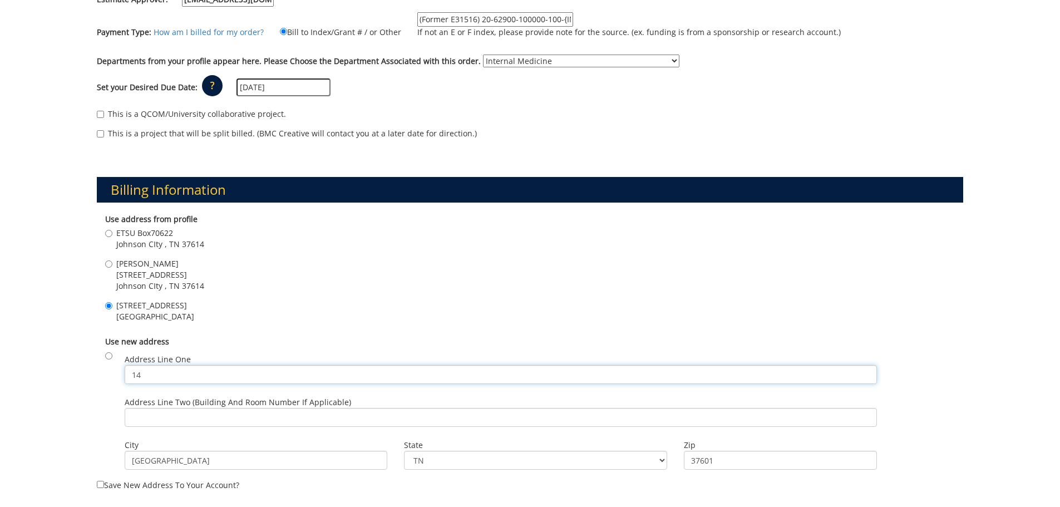
type input "1"
click at [291, 461] on input "[GEOGRAPHIC_DATA]" at bounding box center [256, 460] width 263 height 19
type input "J"
click at [448, 465] on select "TN AL AK AS AZ AR CA CO CT DE DC FM [GEOGRAPHIC_DATA] [GEOGRAPHIC_DATA] GU HI I…" at bounding box center [535, 460] width 263 height 19
click at [742, 462] on input "37601" at bounding box center [780, 460] width 193 height 19
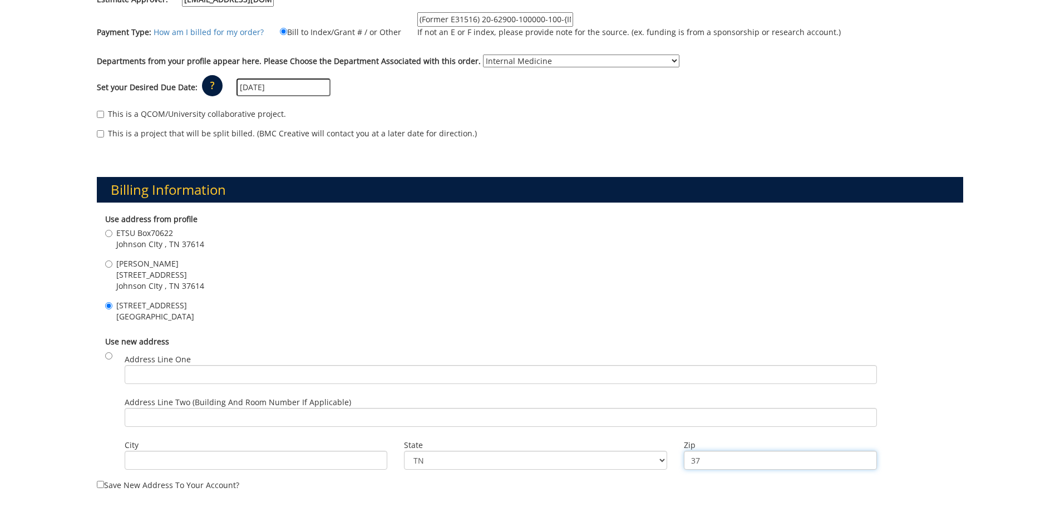
type input "3"
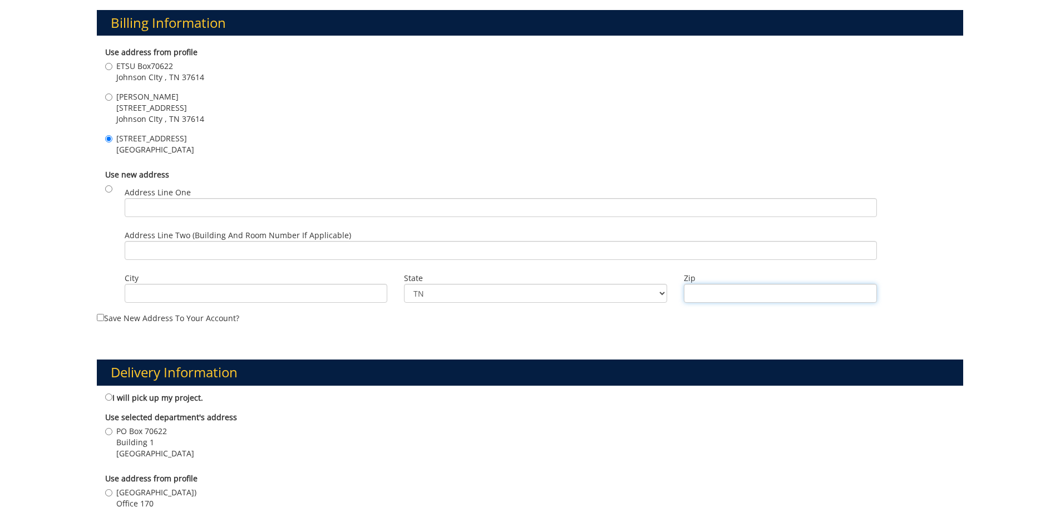
scroll to position [612, 0]
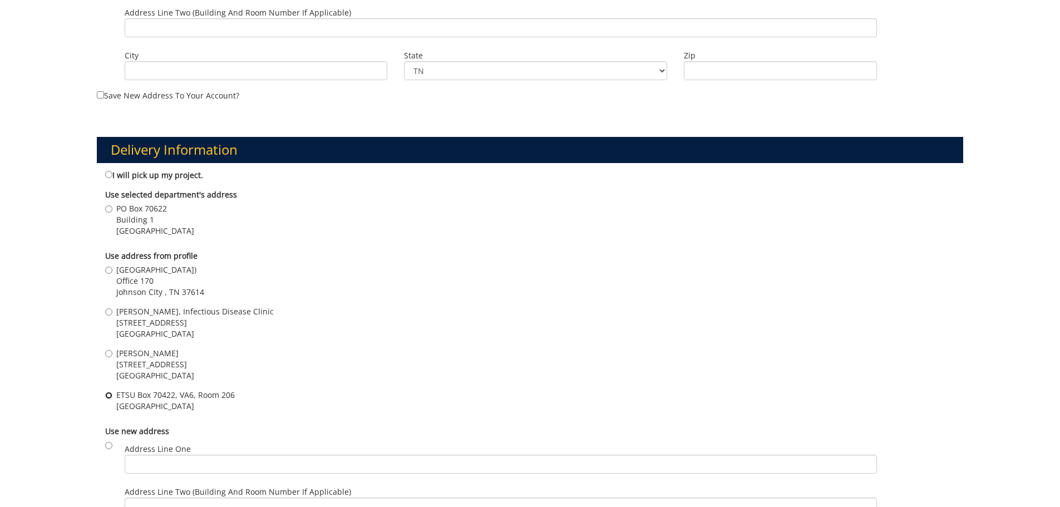
click at [109, 396] on input "ETSU Box [STREET_ADDRESS]" at bounding box center [108, 395] width 7 height 7
radio input "true"
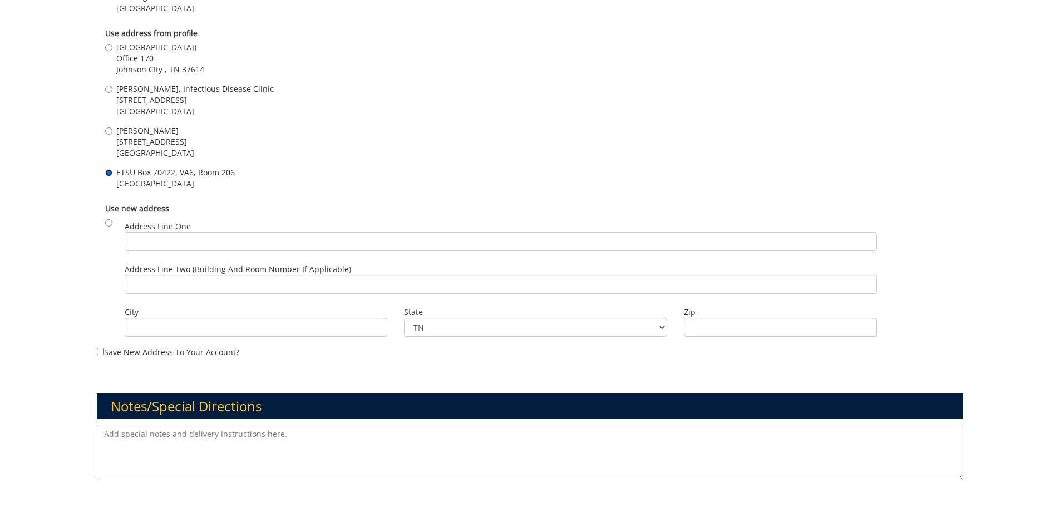
scroll to position [946, 0]
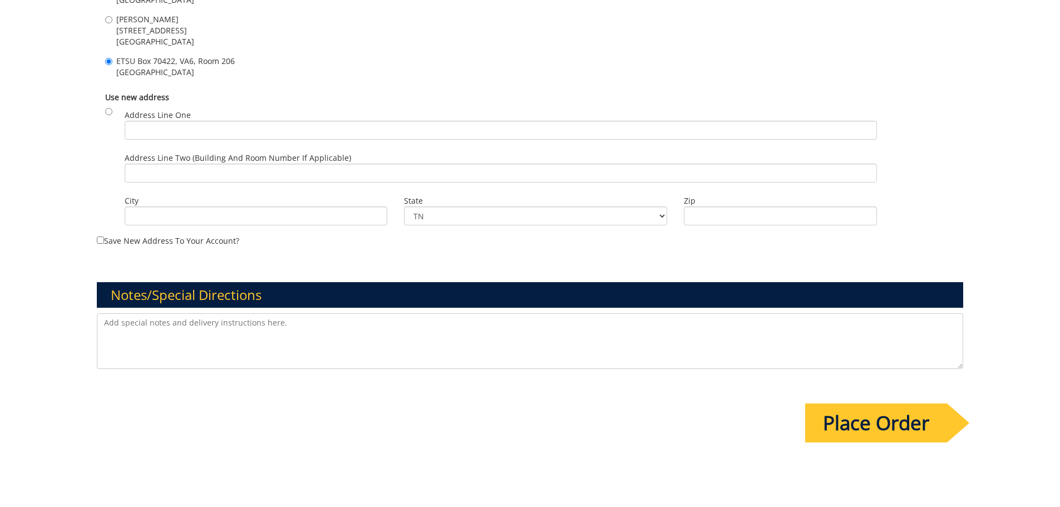
click at [894, 428] on input "Place Order" at bounding box center [876, 422] width 142 height 39
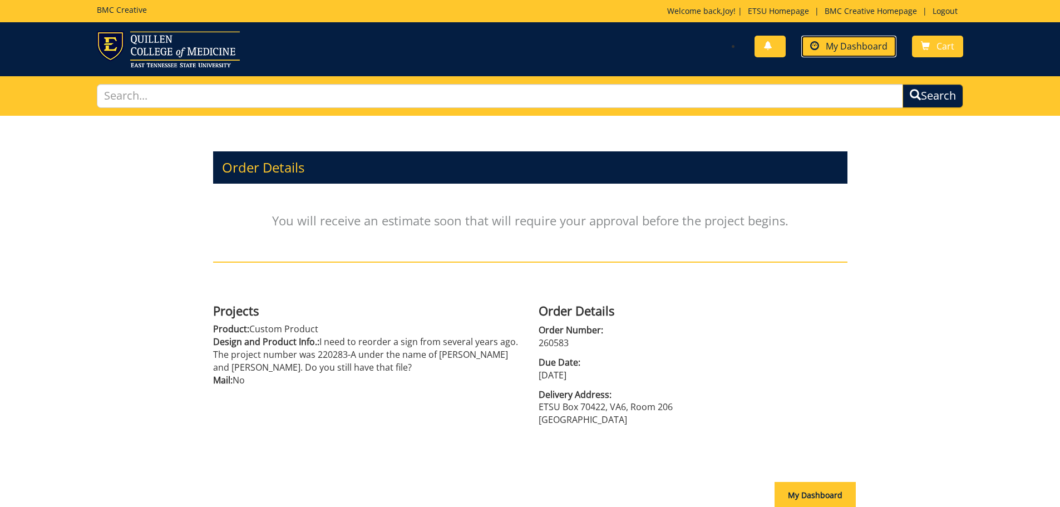
click at [872, 53] on link "My Dashboard" at bounding box center [848, 47] width 95 height 22
